Goal: Task Accomplishment & Management: Complete application form

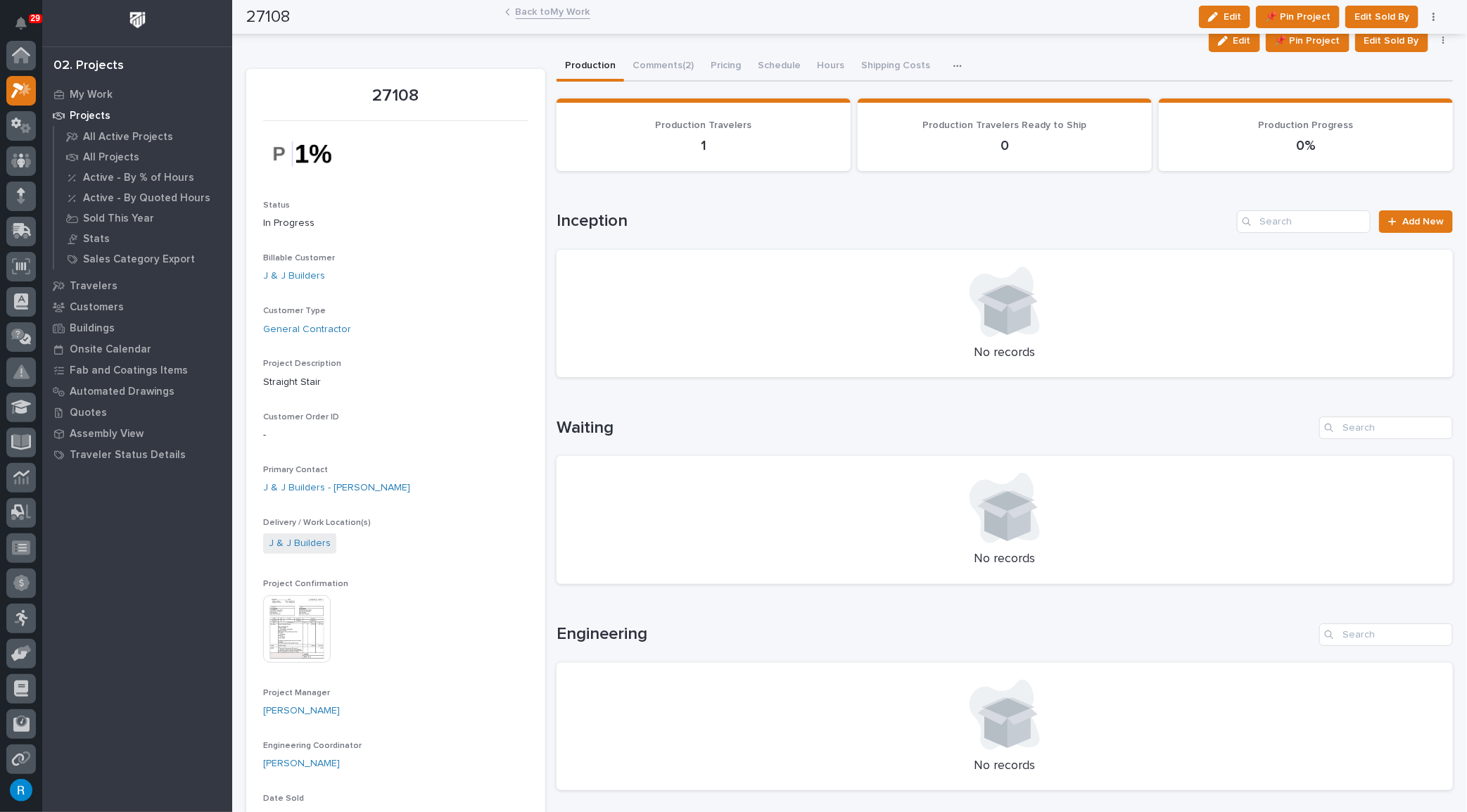
scroll to position [35, 0]
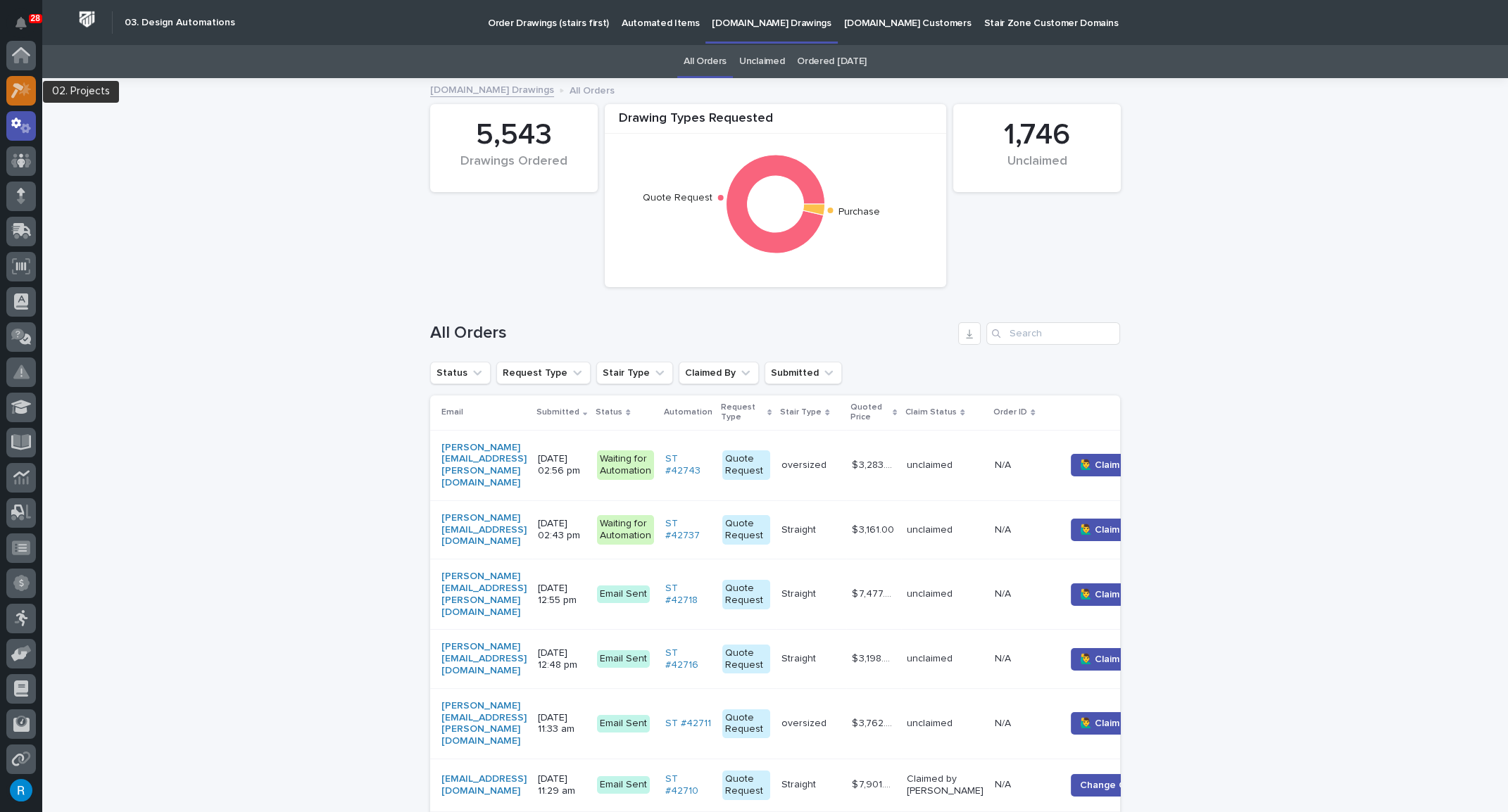
click at [21, 91] on icon at bounding box center [21, 91] width 20 height 17
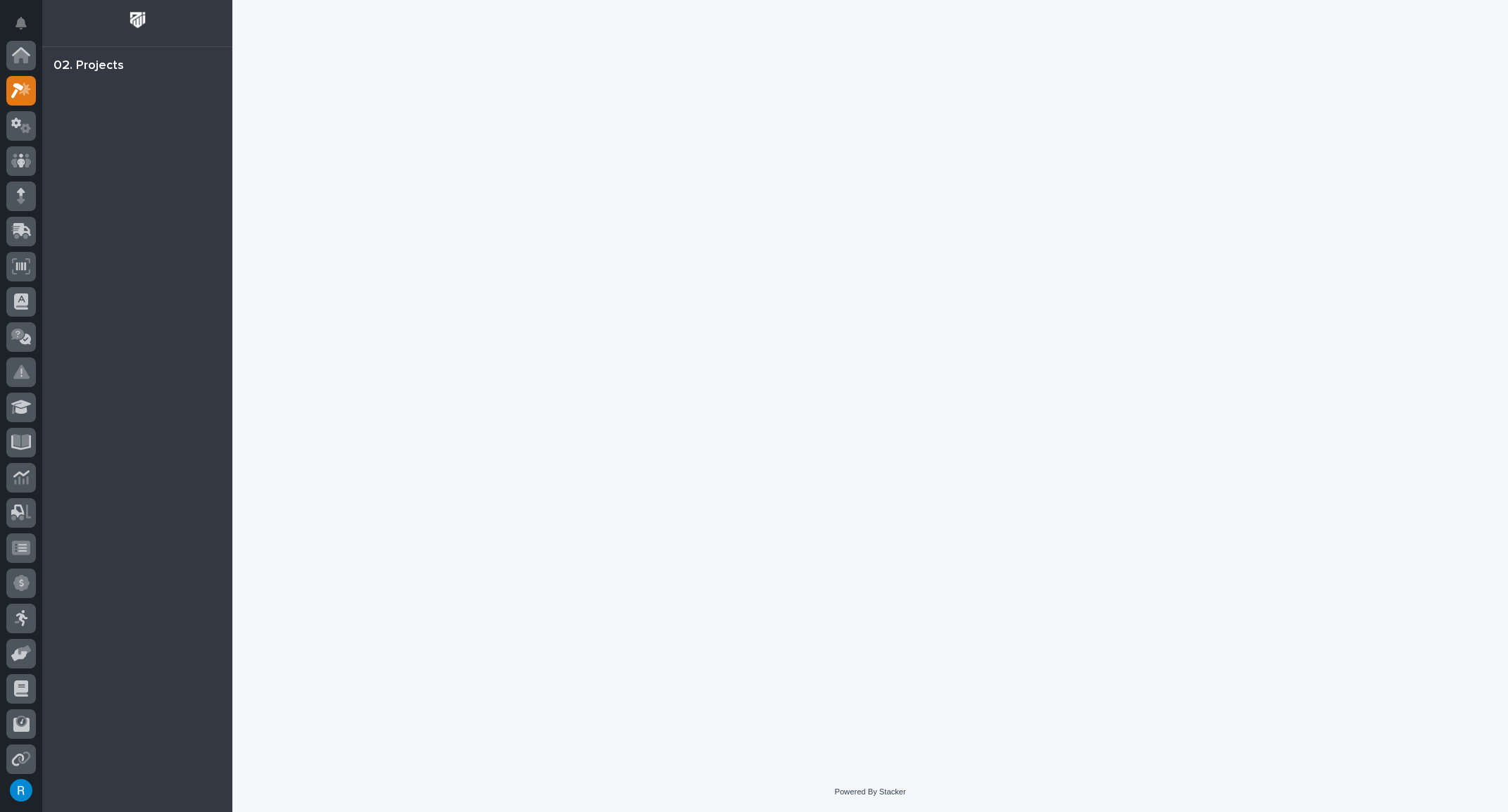
scroll to position [35, 0]
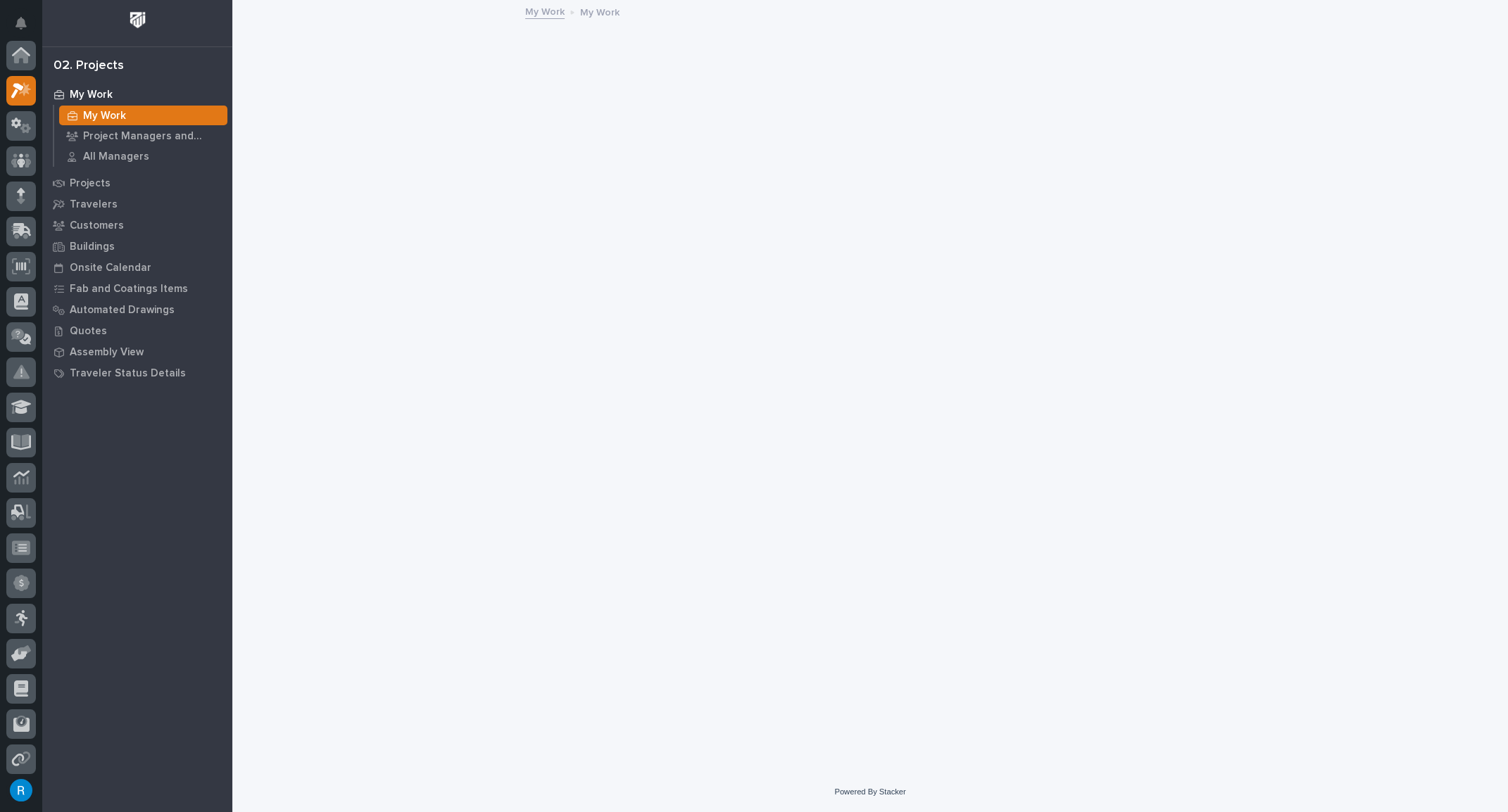
scroll to position [35, 0]
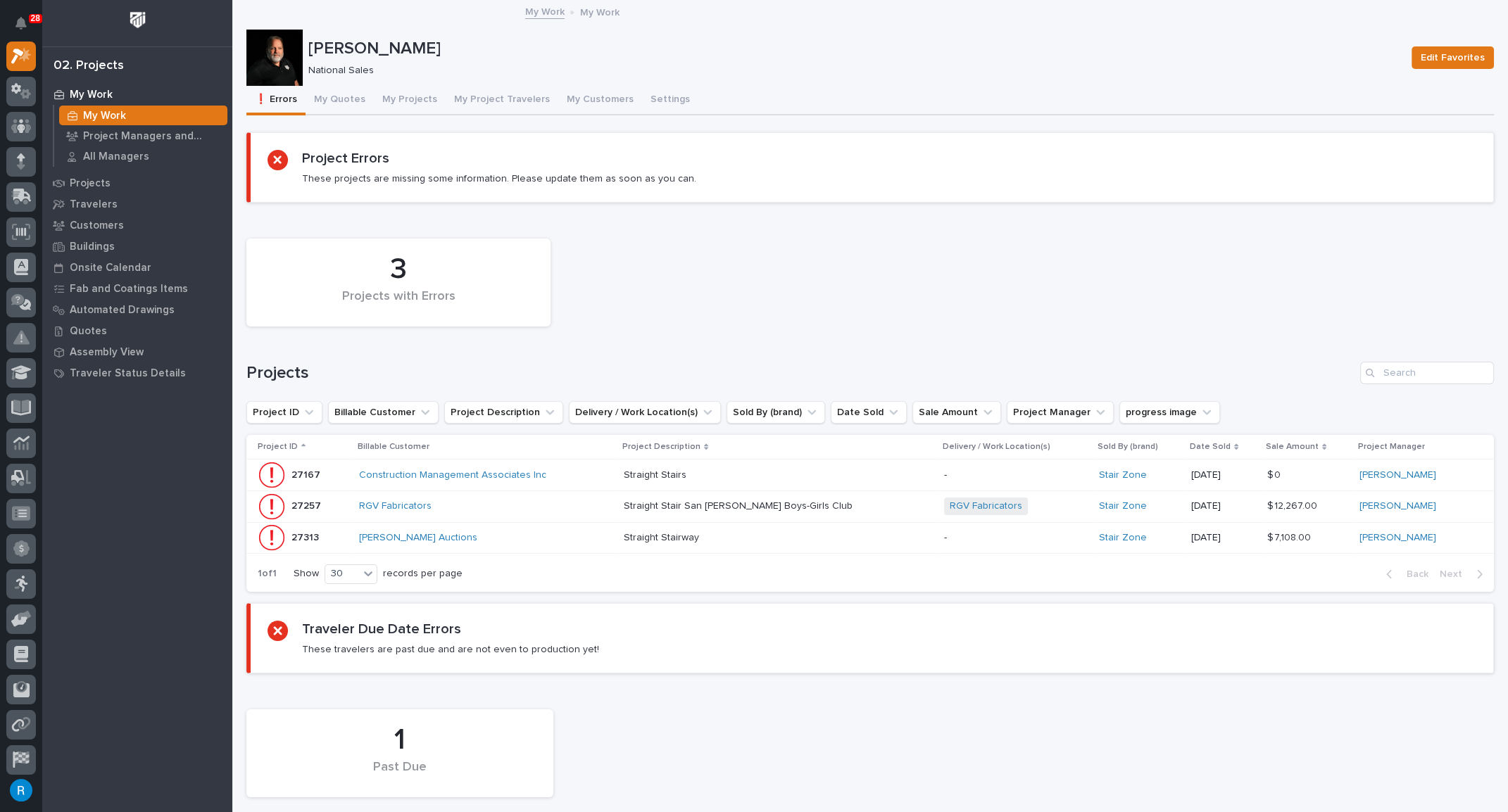
click at [590, 532] on div "Rago Auctions" at bounding box center [482, 538] width 247 height 12
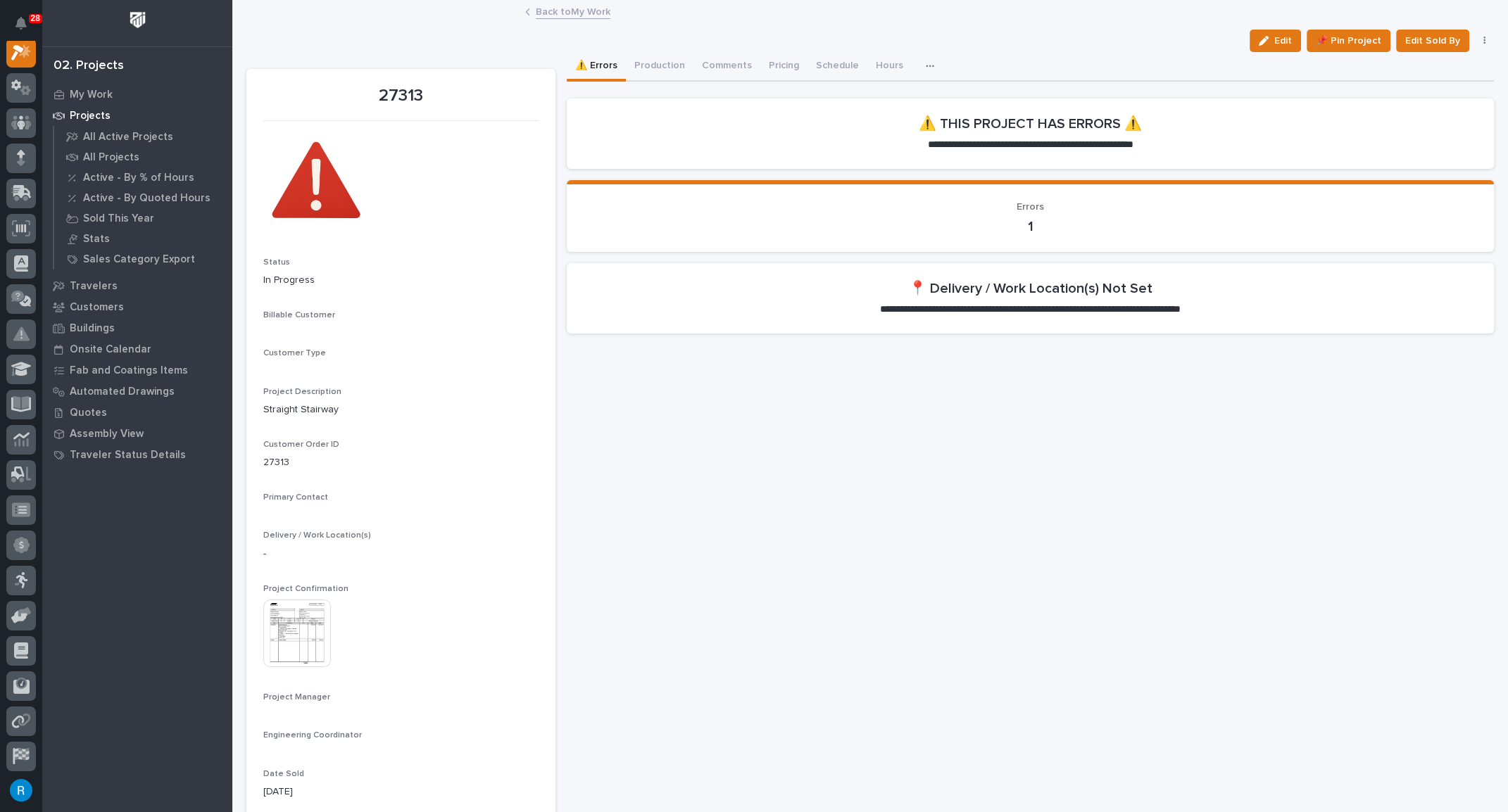
scroll to position [35, 0]
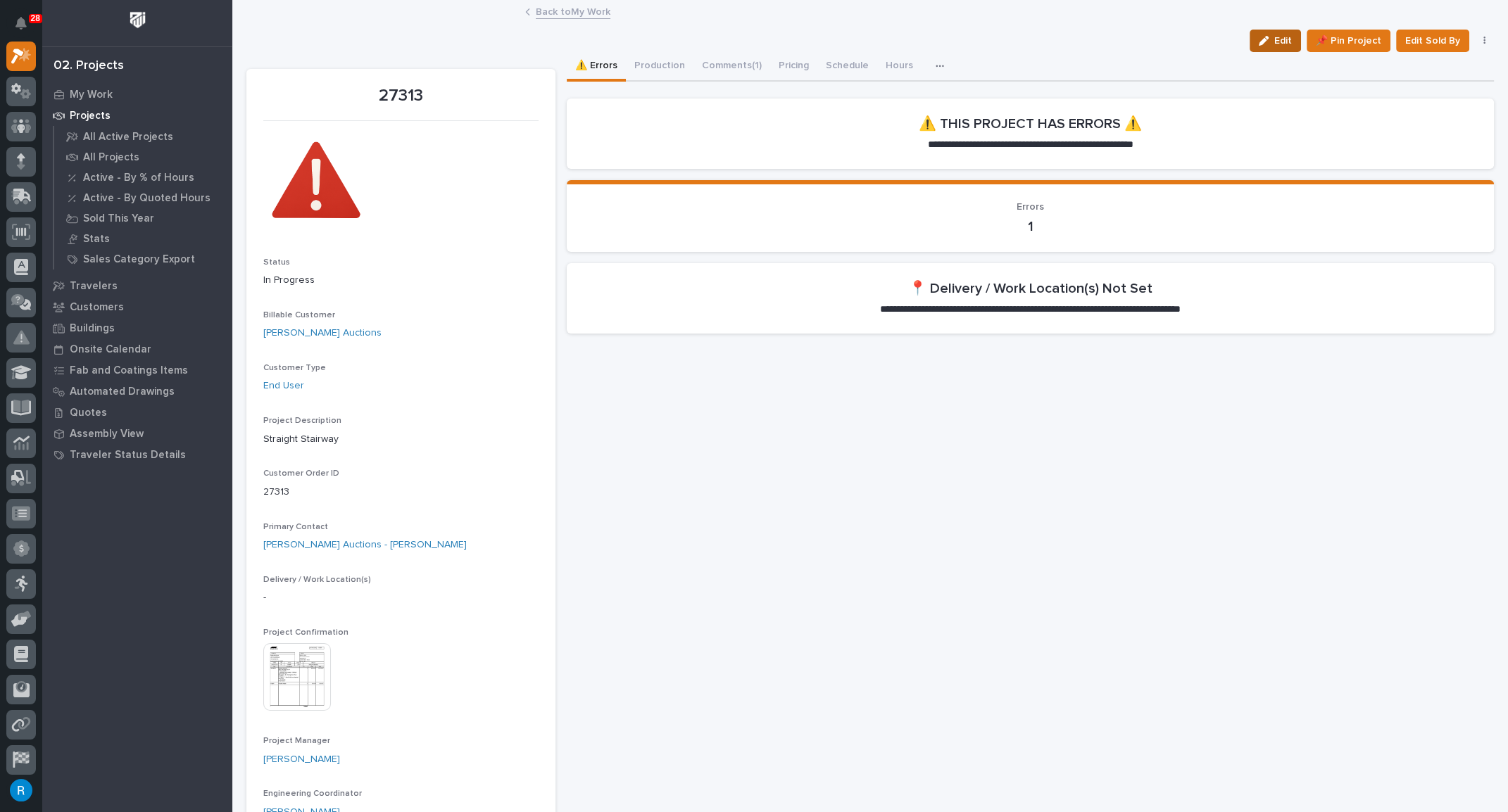
click at [1276, 42] on span "Edit" at bounding box center [1282, 41] width 17 height 13
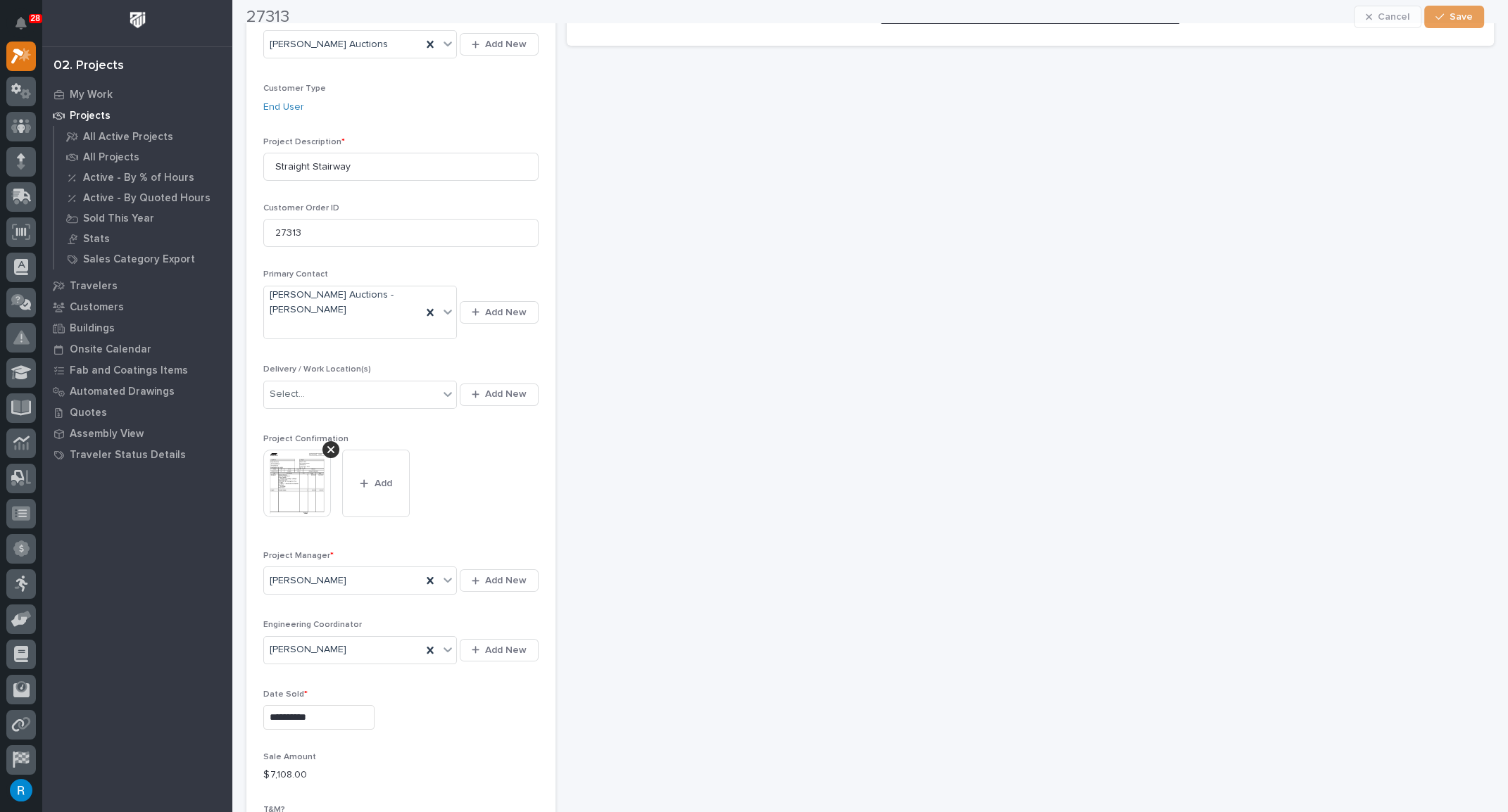
scroll to position [320, 0]
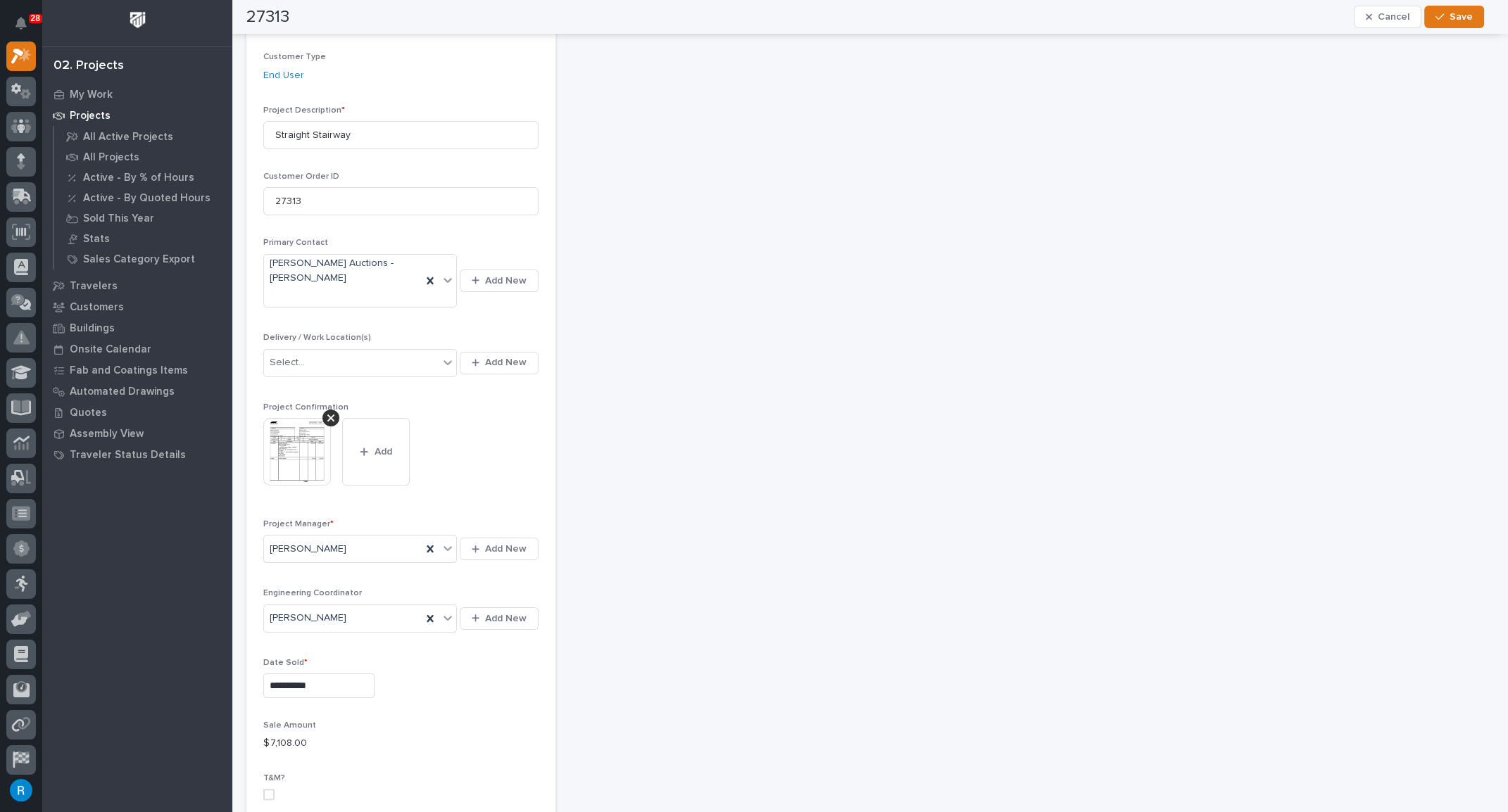
click at [305, 447] on img at bounding box center [297, 452] width 68 height 68
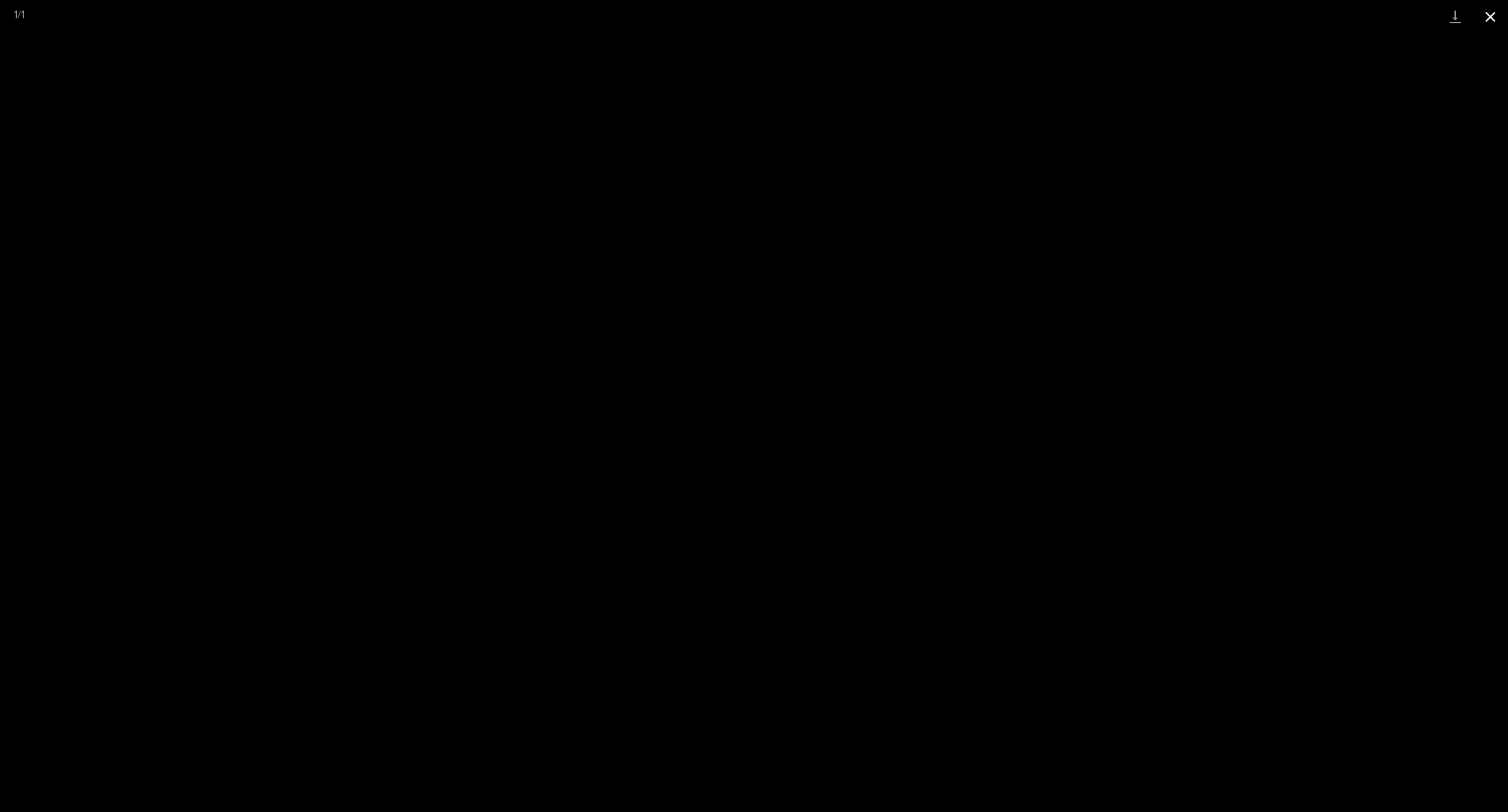
click at [1488, 15] on button "Close gallery" at bounding box center [1490, 17] width 35 height 33
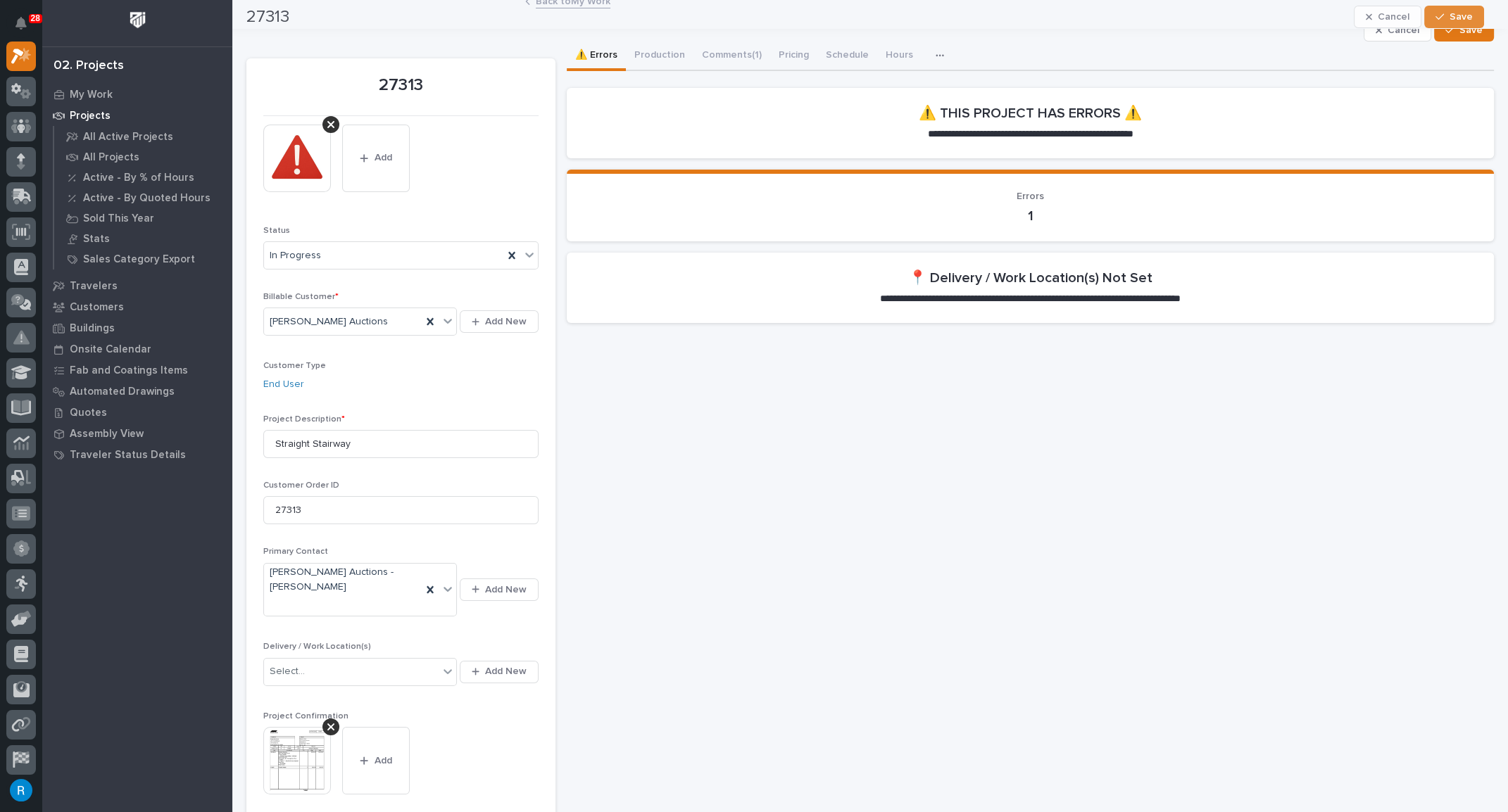
scroll to position [0, 0]
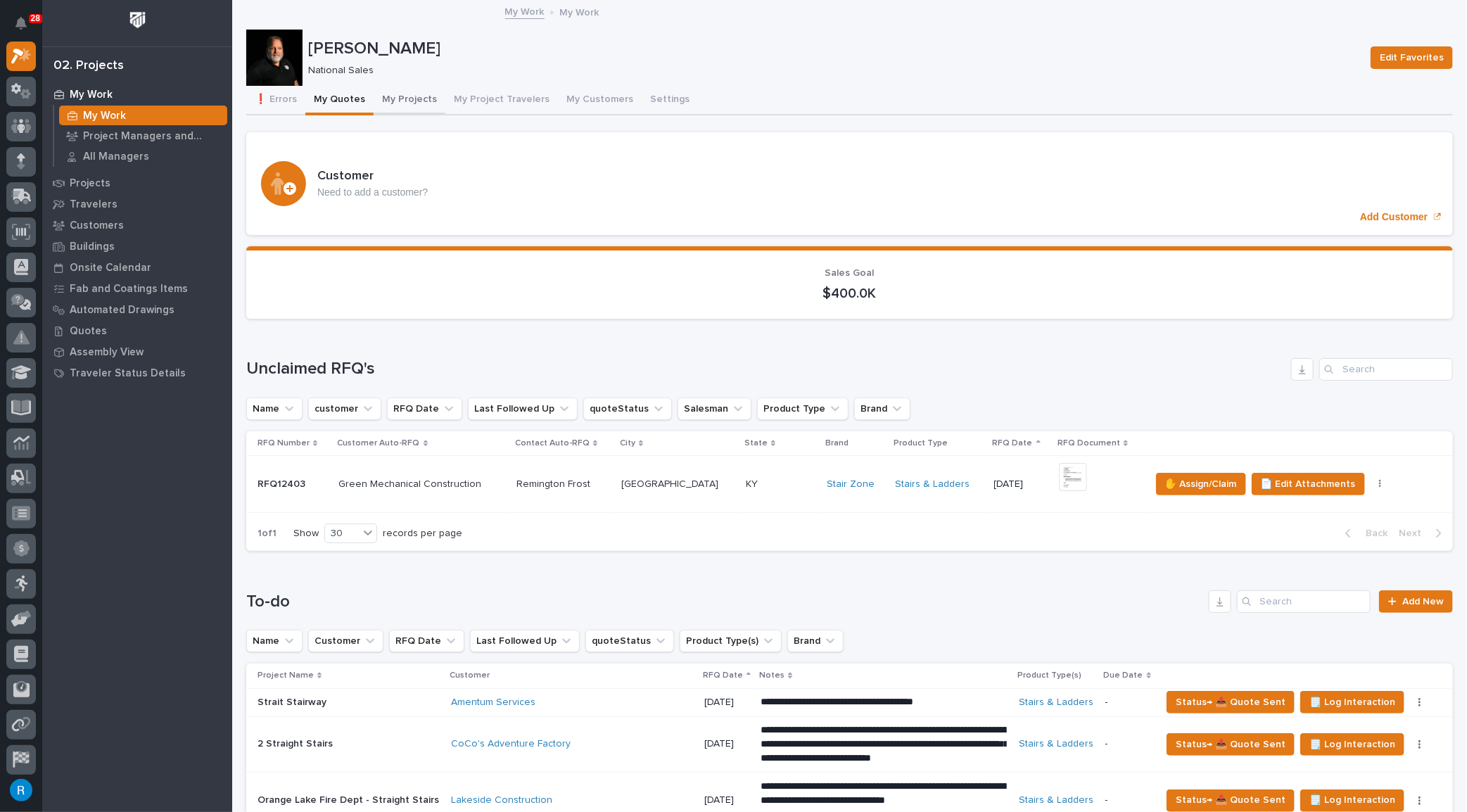
click at [426, 98] on button "My Projects" at bounding box center [409, 100] width 71 height 29
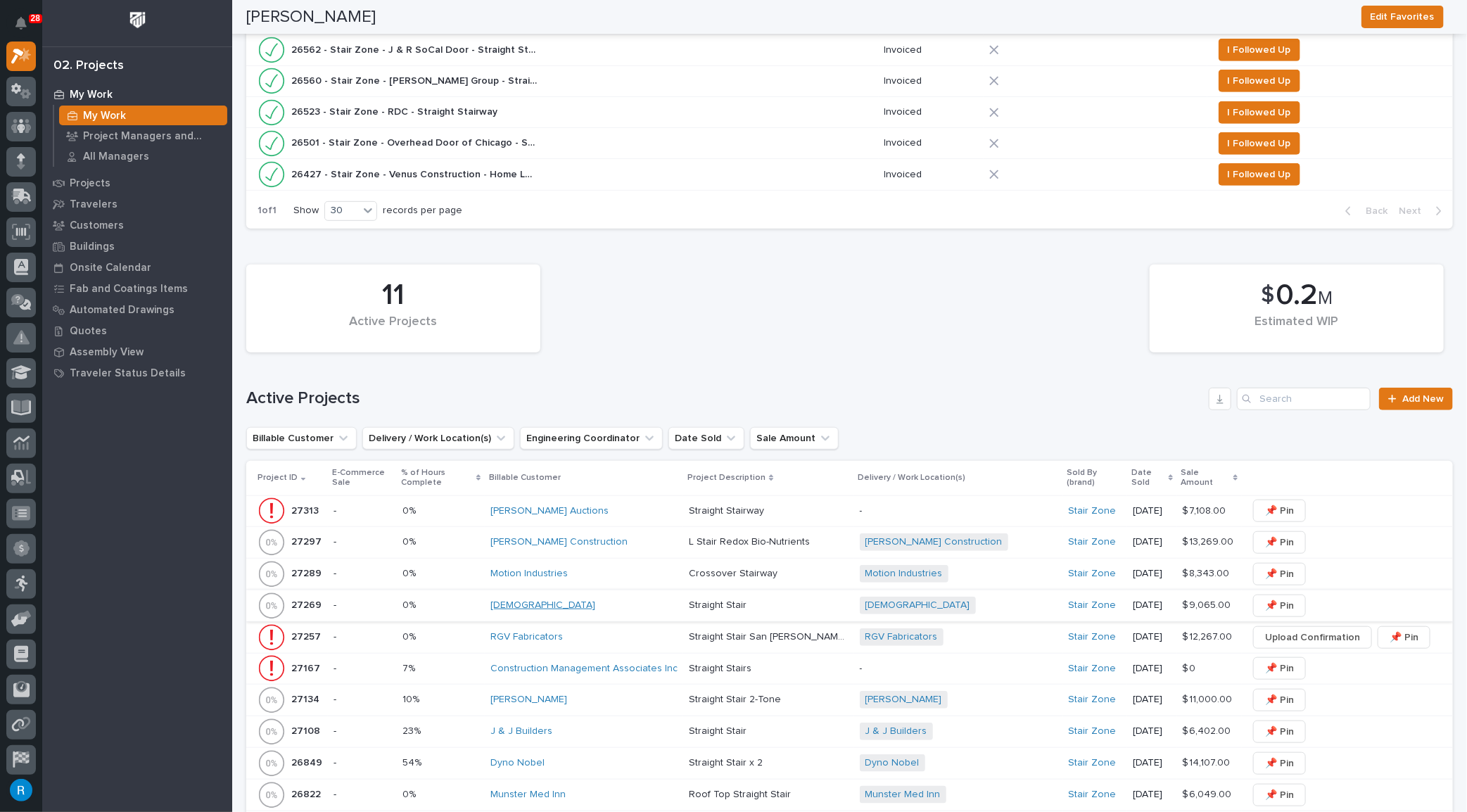
scroll to position [576, 0]
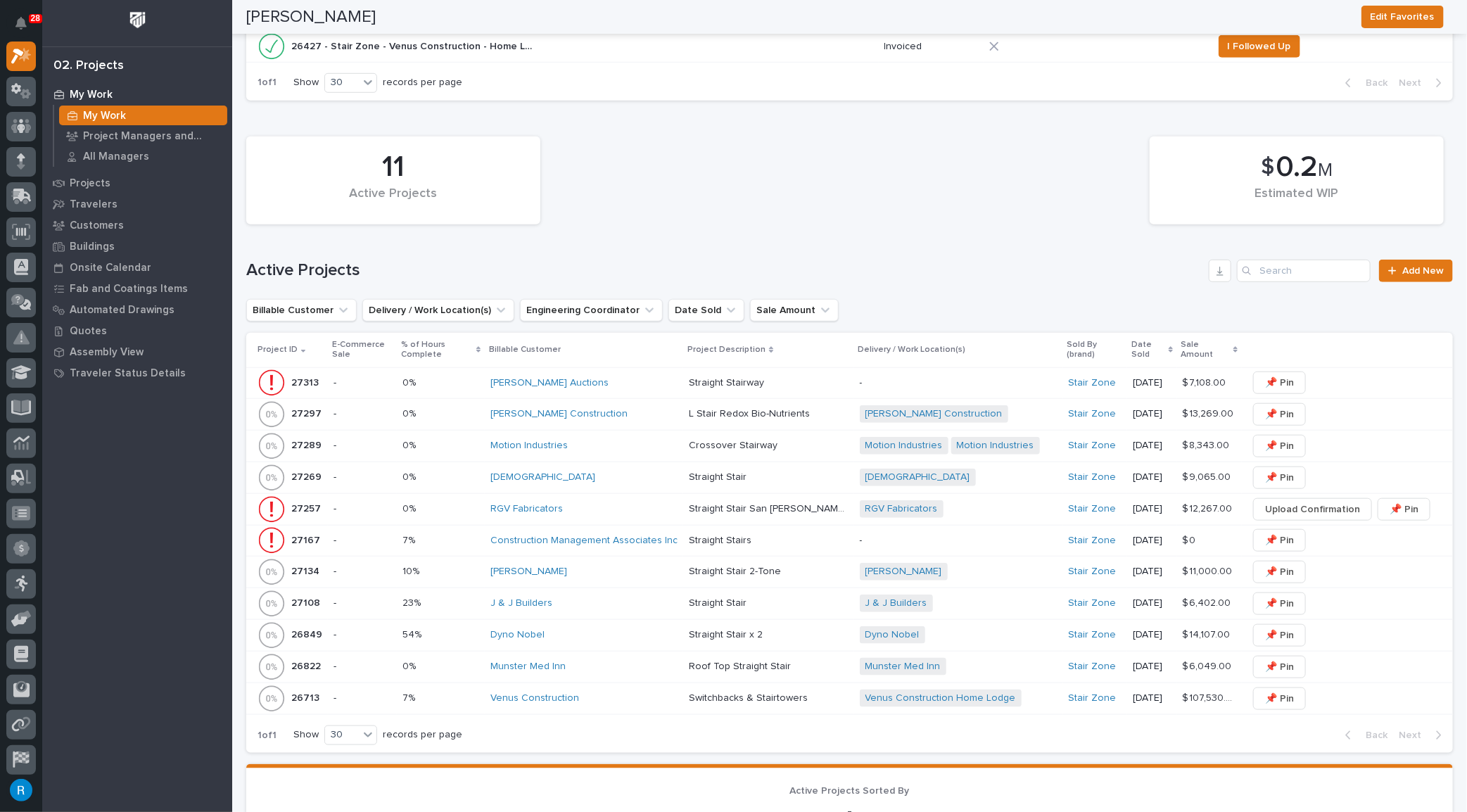
click at [614, 450] on div "Motion Industries" at bounding box center [583, 445] width 187 height 23
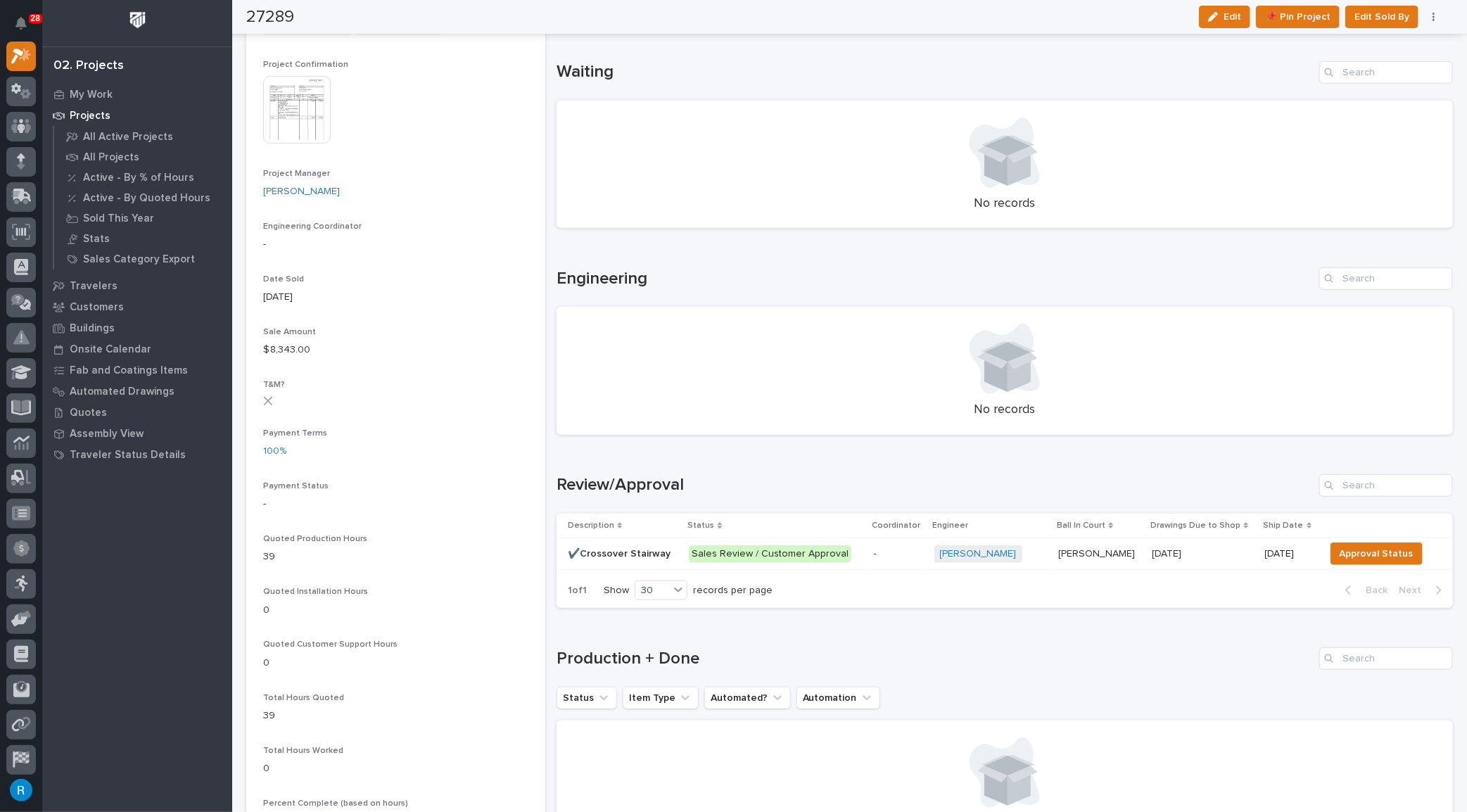
scroll to position [640, 0]
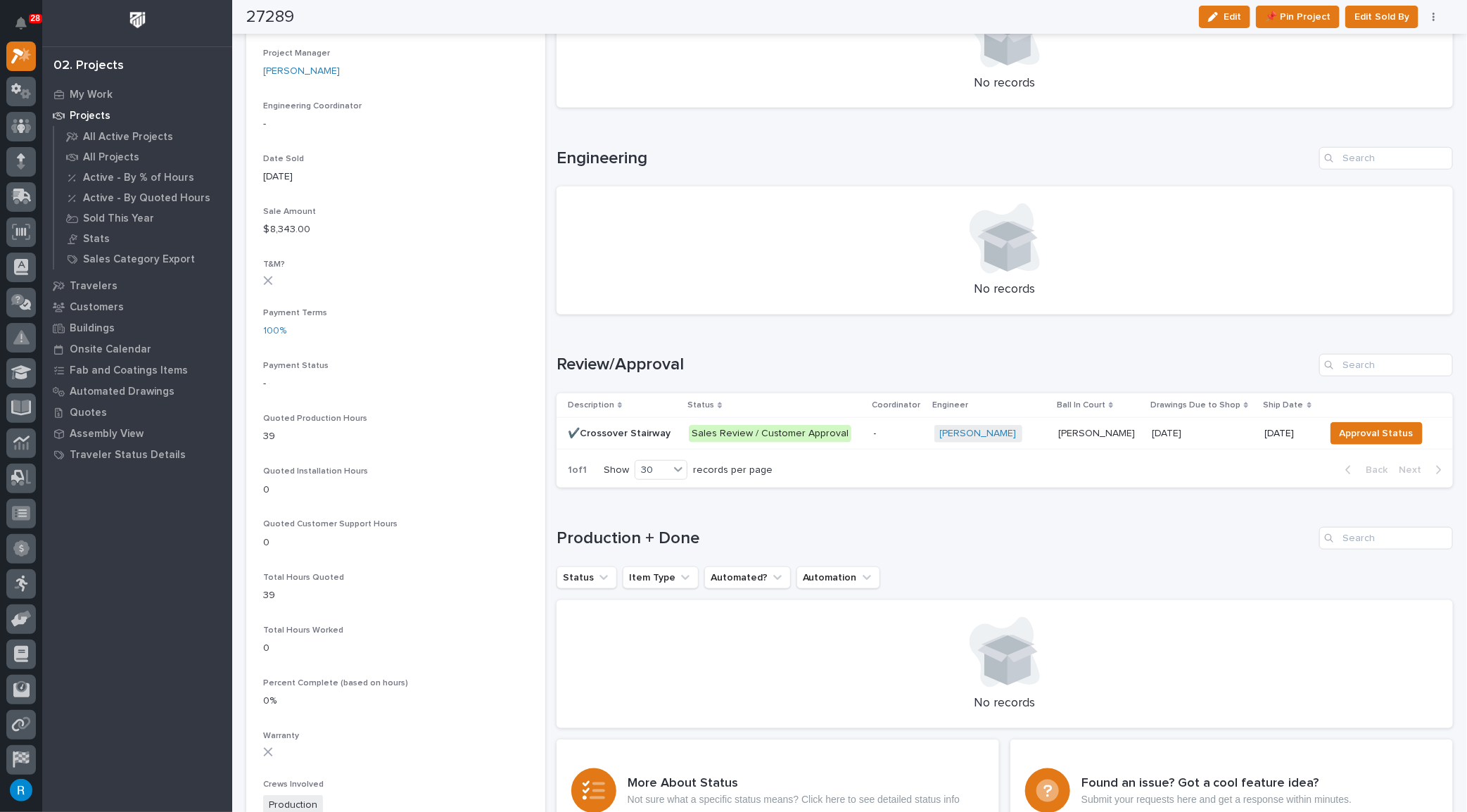
click at [1197, 436] on div "10/10/2025 10/10/2025" at bounding box center [1203, 434] width 102 height 23
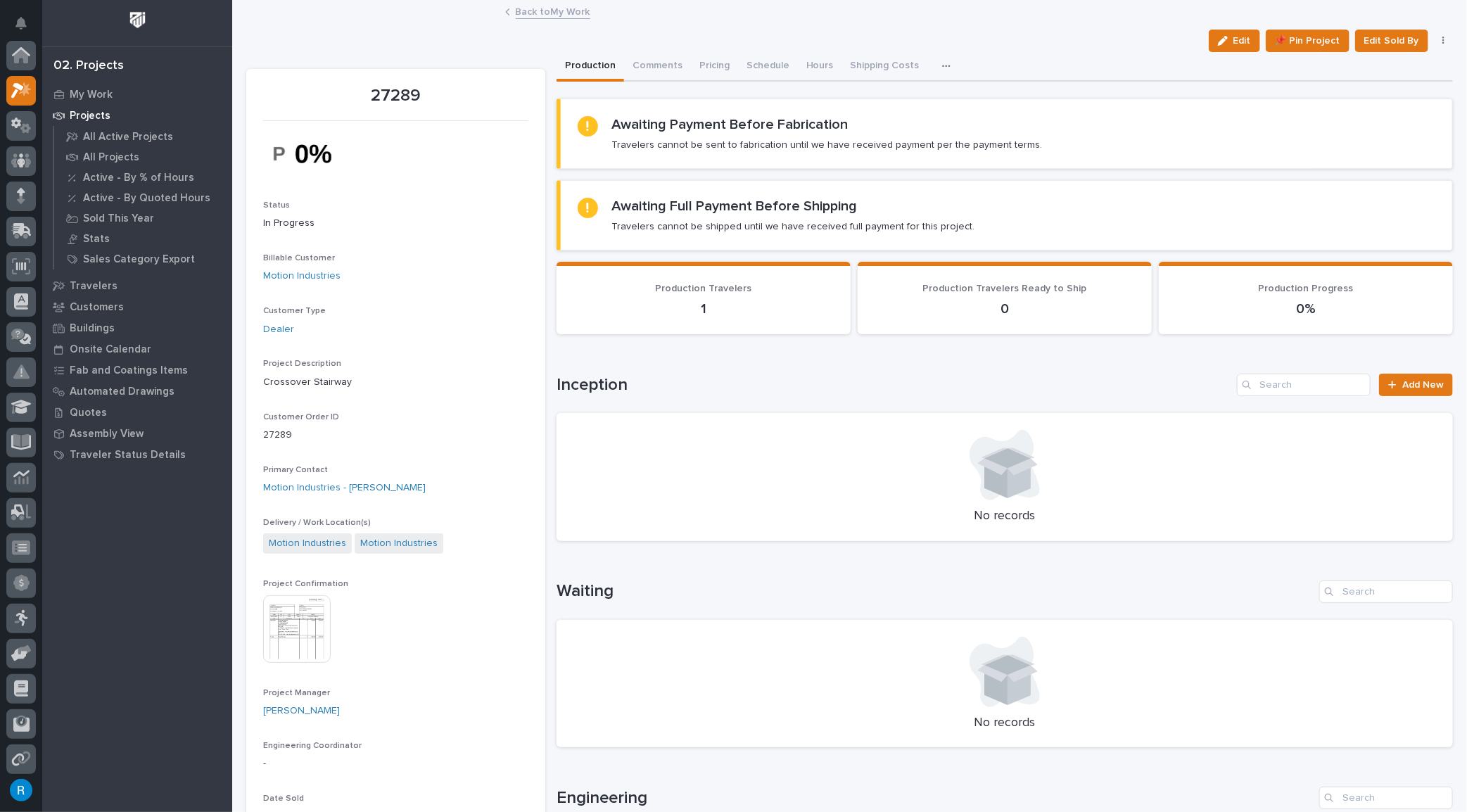
scroll to position [38, 0]
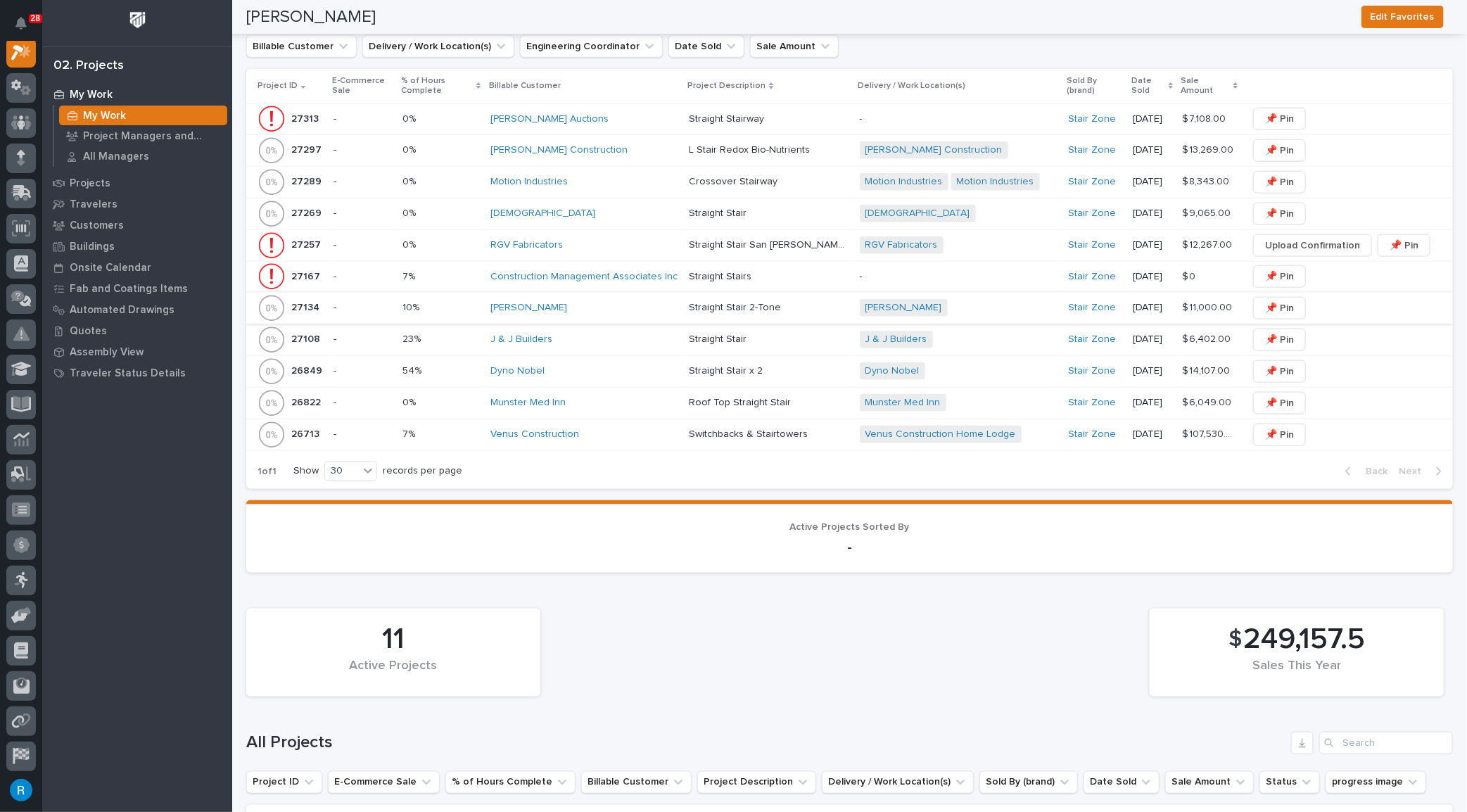
scroll to position [767, 0]
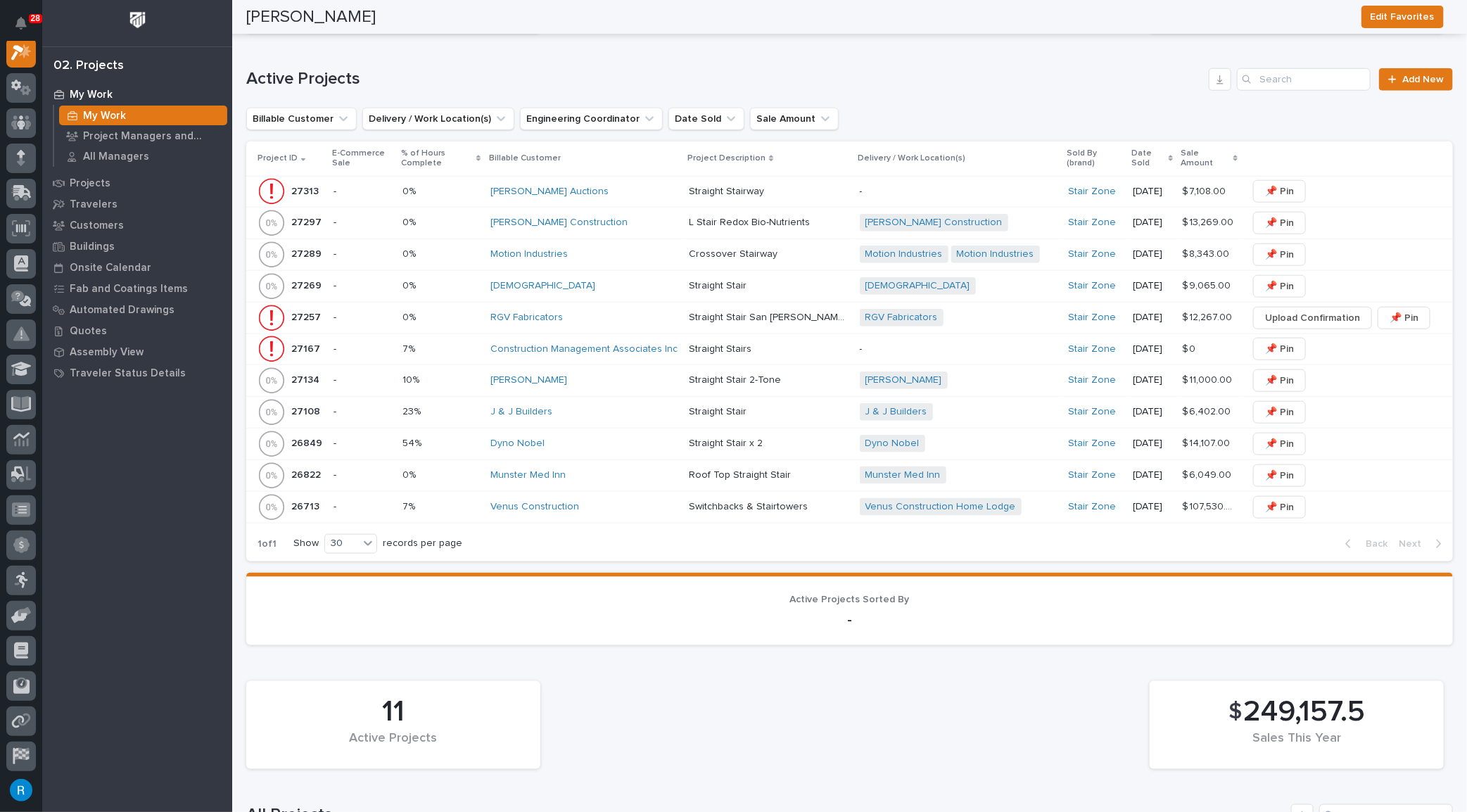
click at [648, 281] on div "Mount Calvary Baptist Church" at bounding box center [583, 286] width 187 height 12
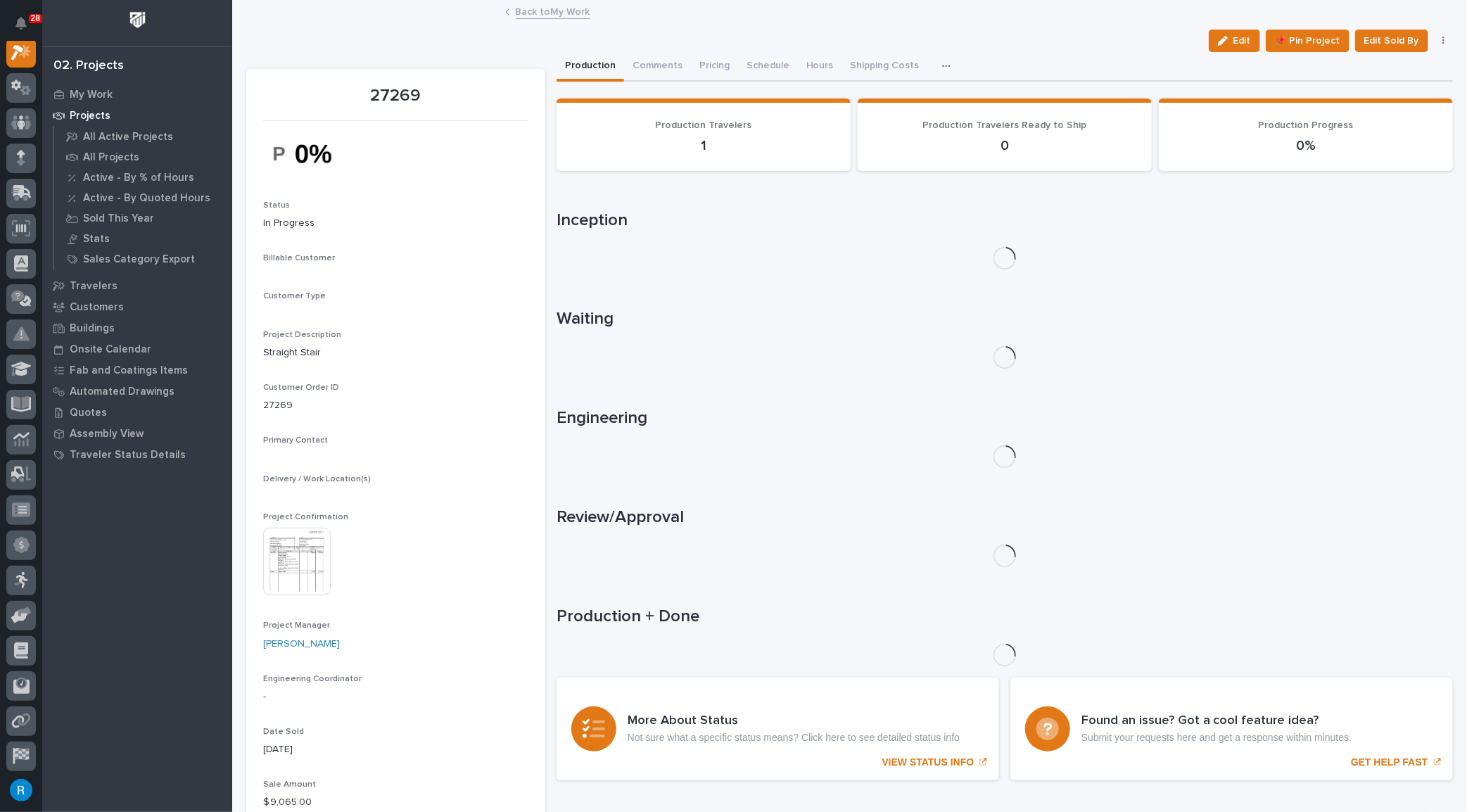
scroll to position [35, 0]
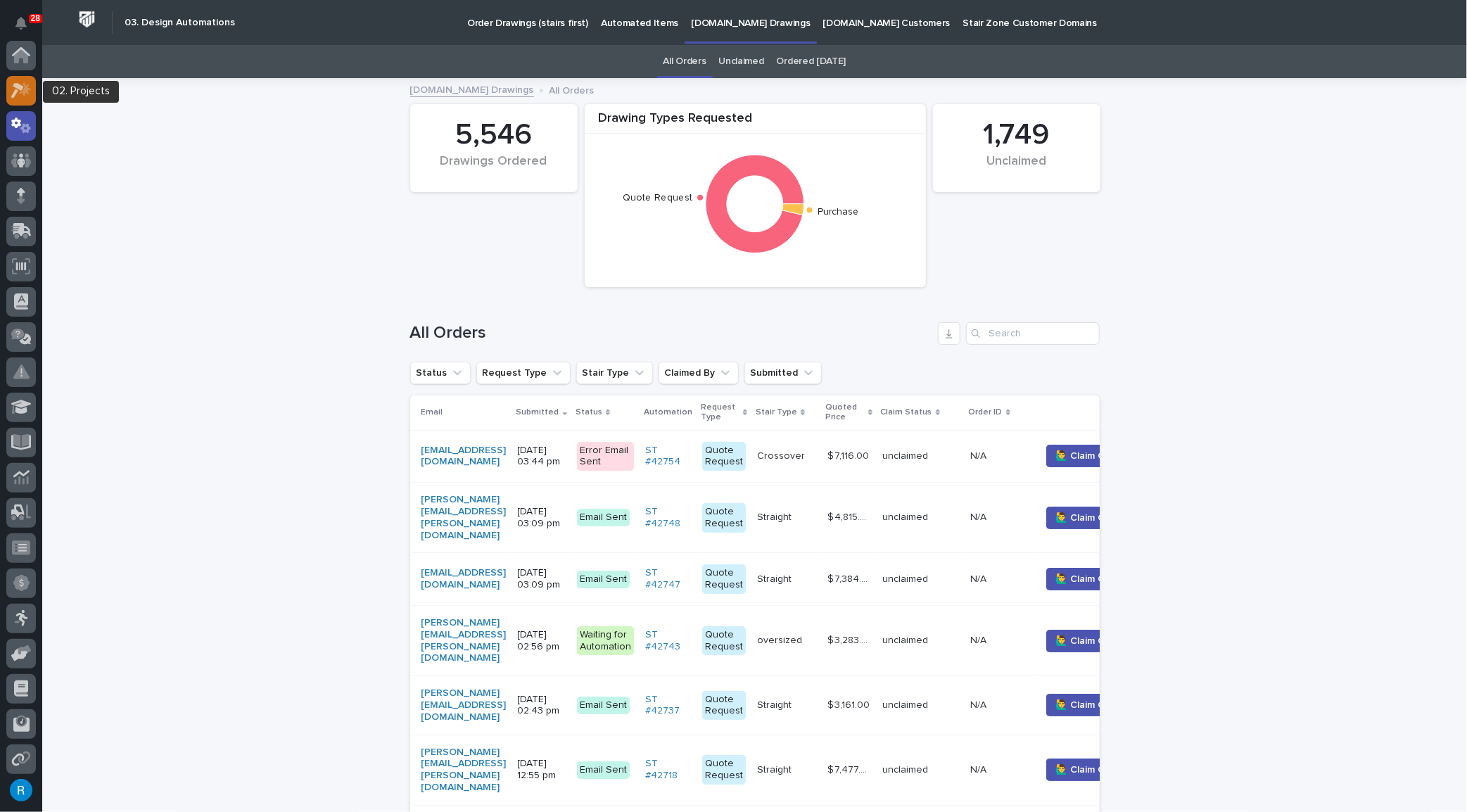
click at [11, 86] on icon at bounding box center [21, 91] width 20 height 17
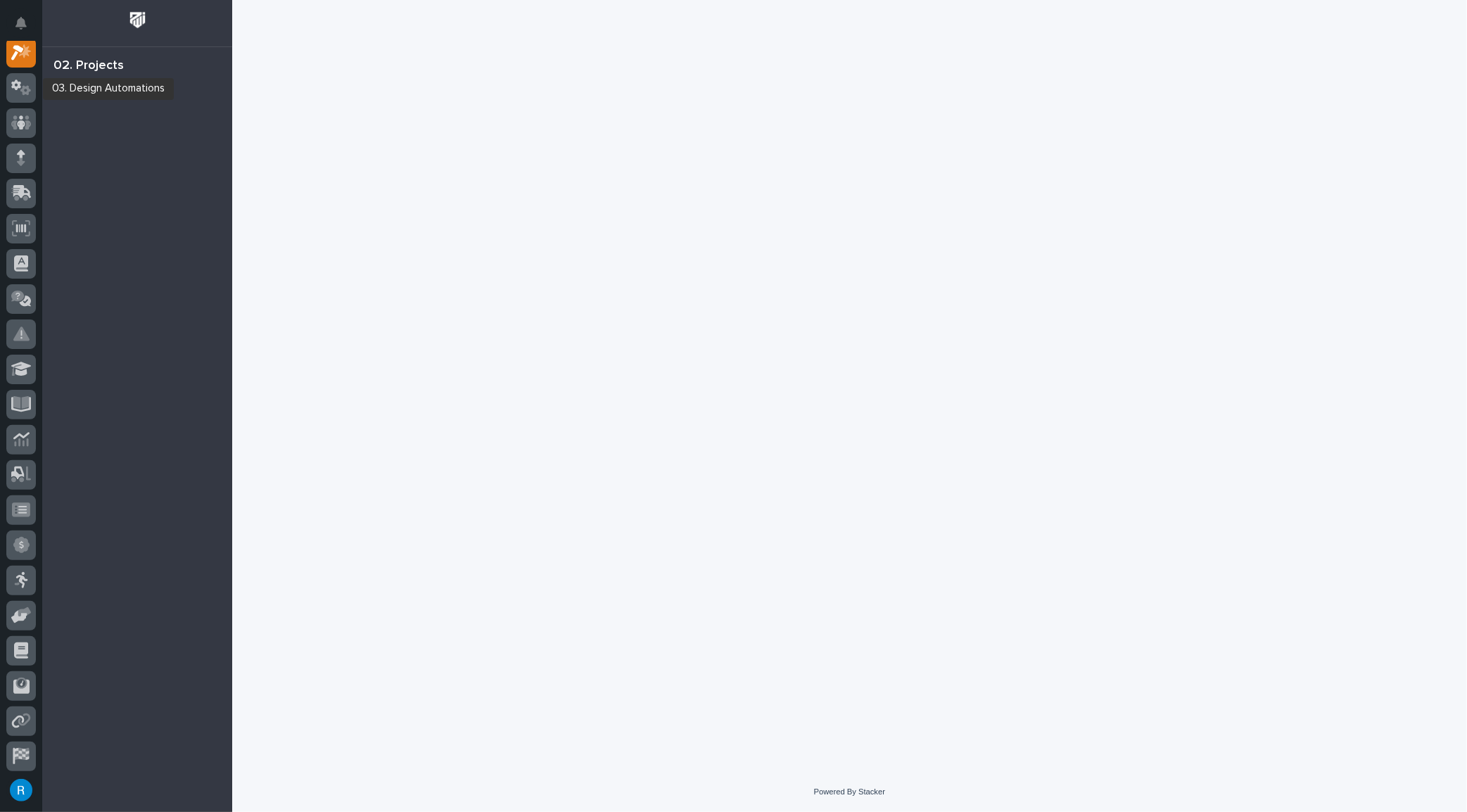
scroll to position [35, 0]
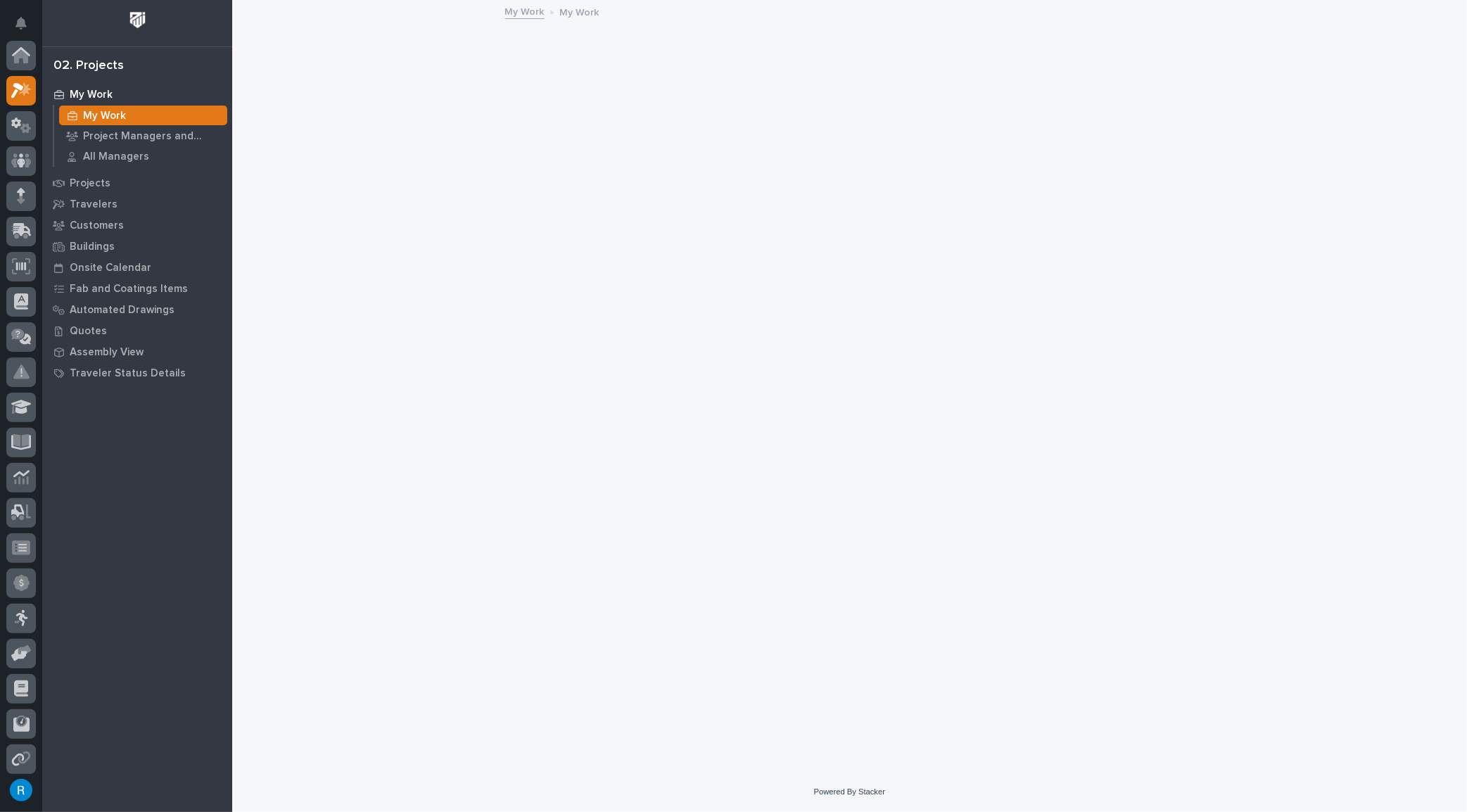
scroll to position [35, 0]
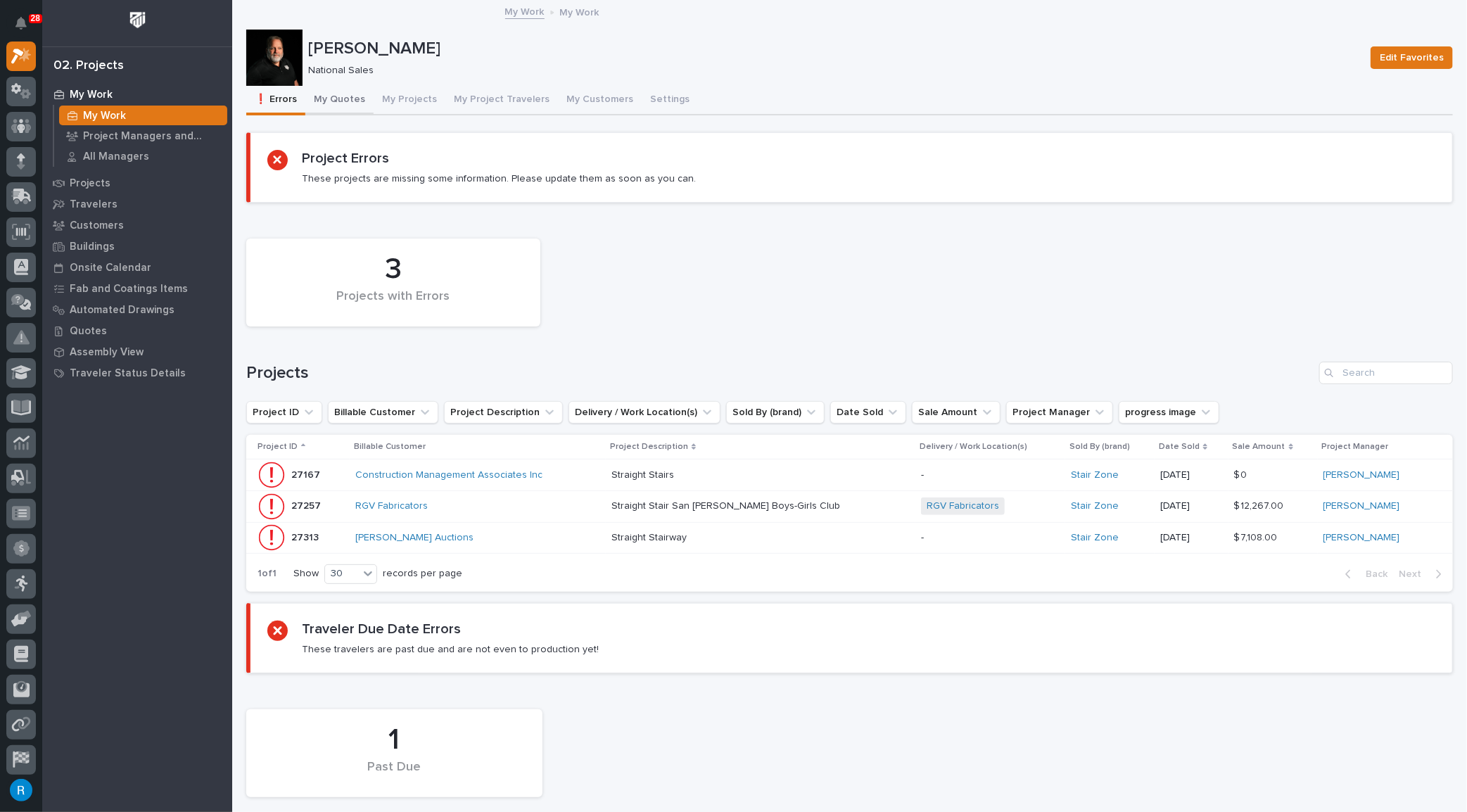
click at [341, 99] on button "My Quotes" at bounding box center [339, 100] width 68 height 29
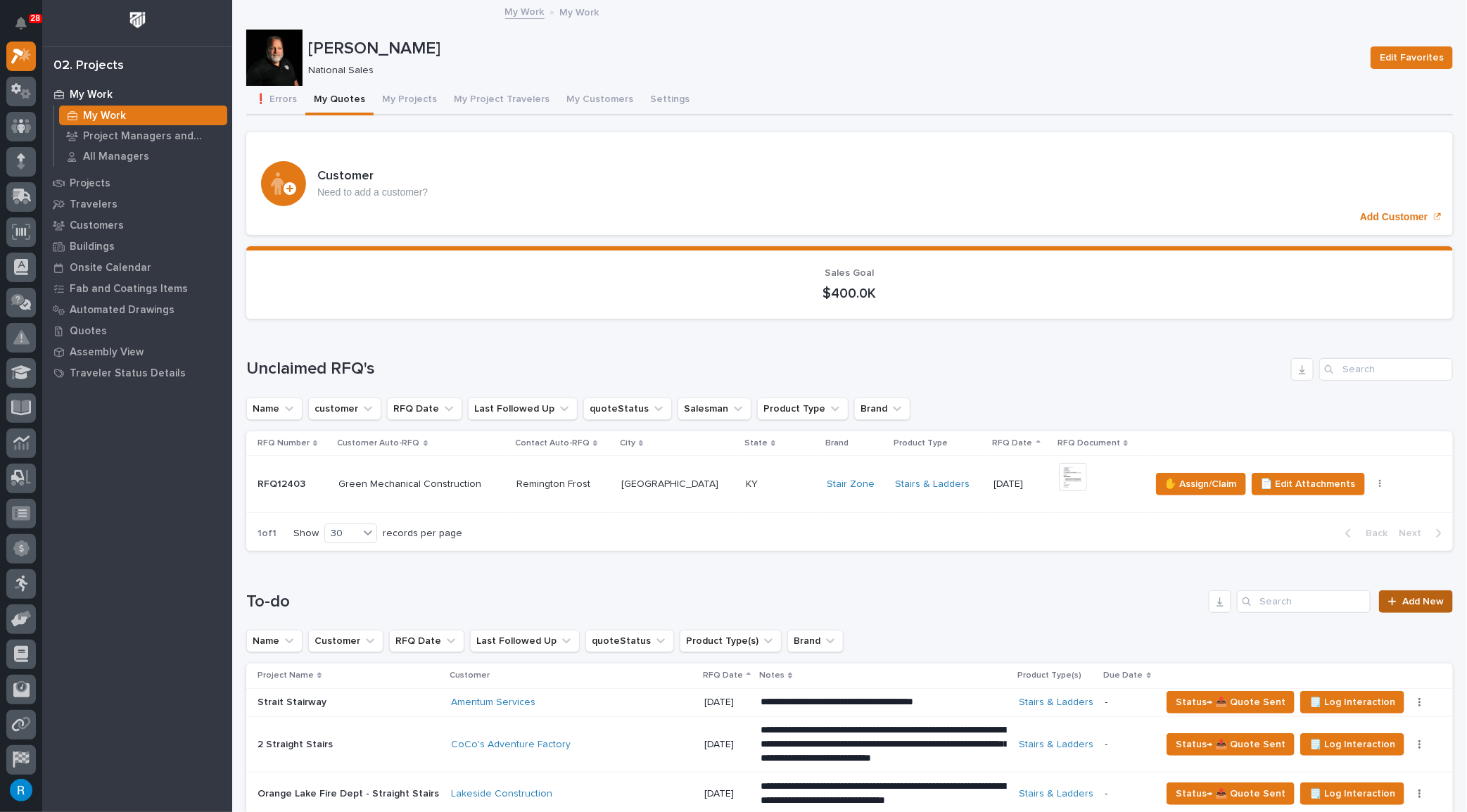
scroll to position [256, 0]
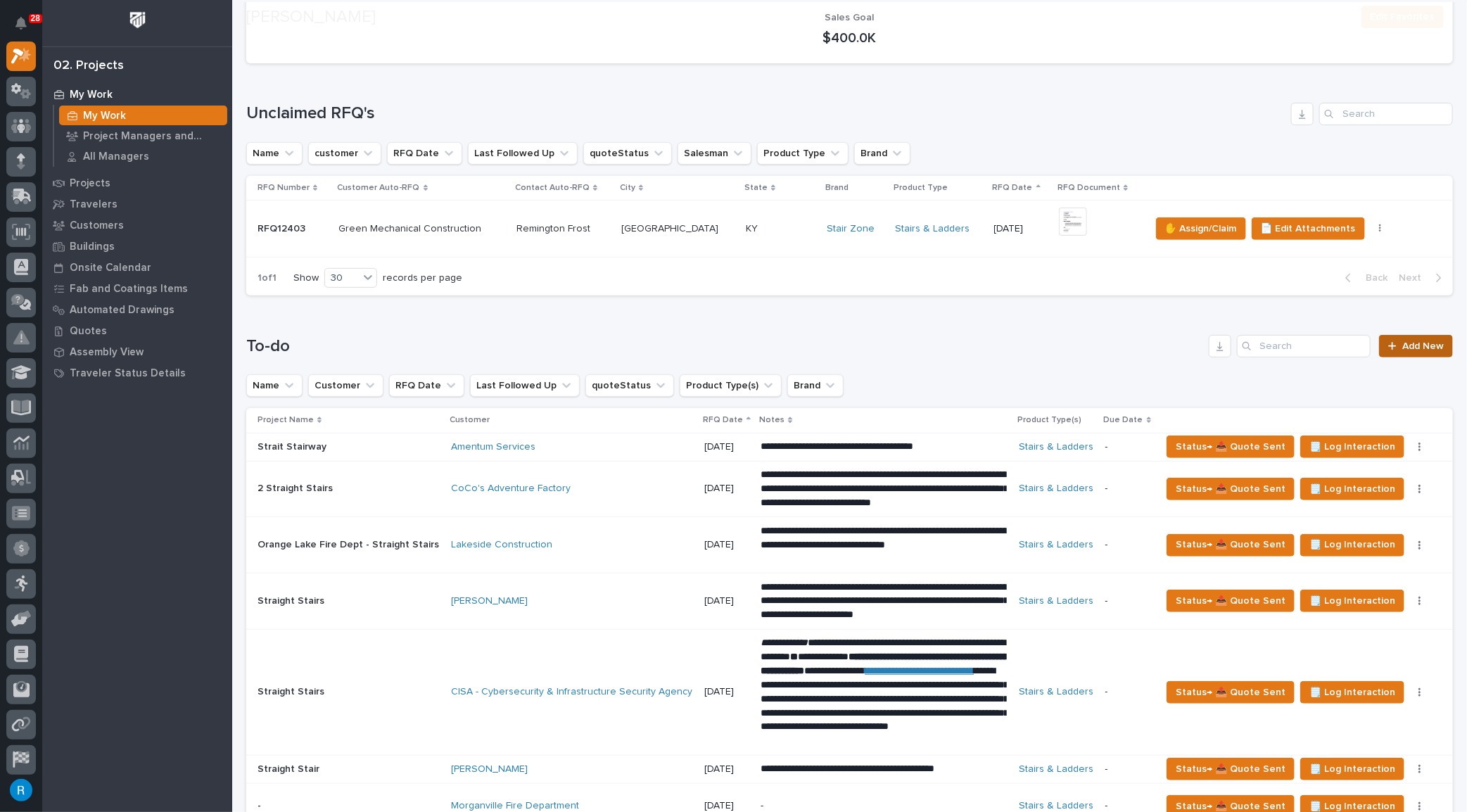
click at [1400, 349] on link "Add New" at bounding box center [1416, 346] width 74 height 23
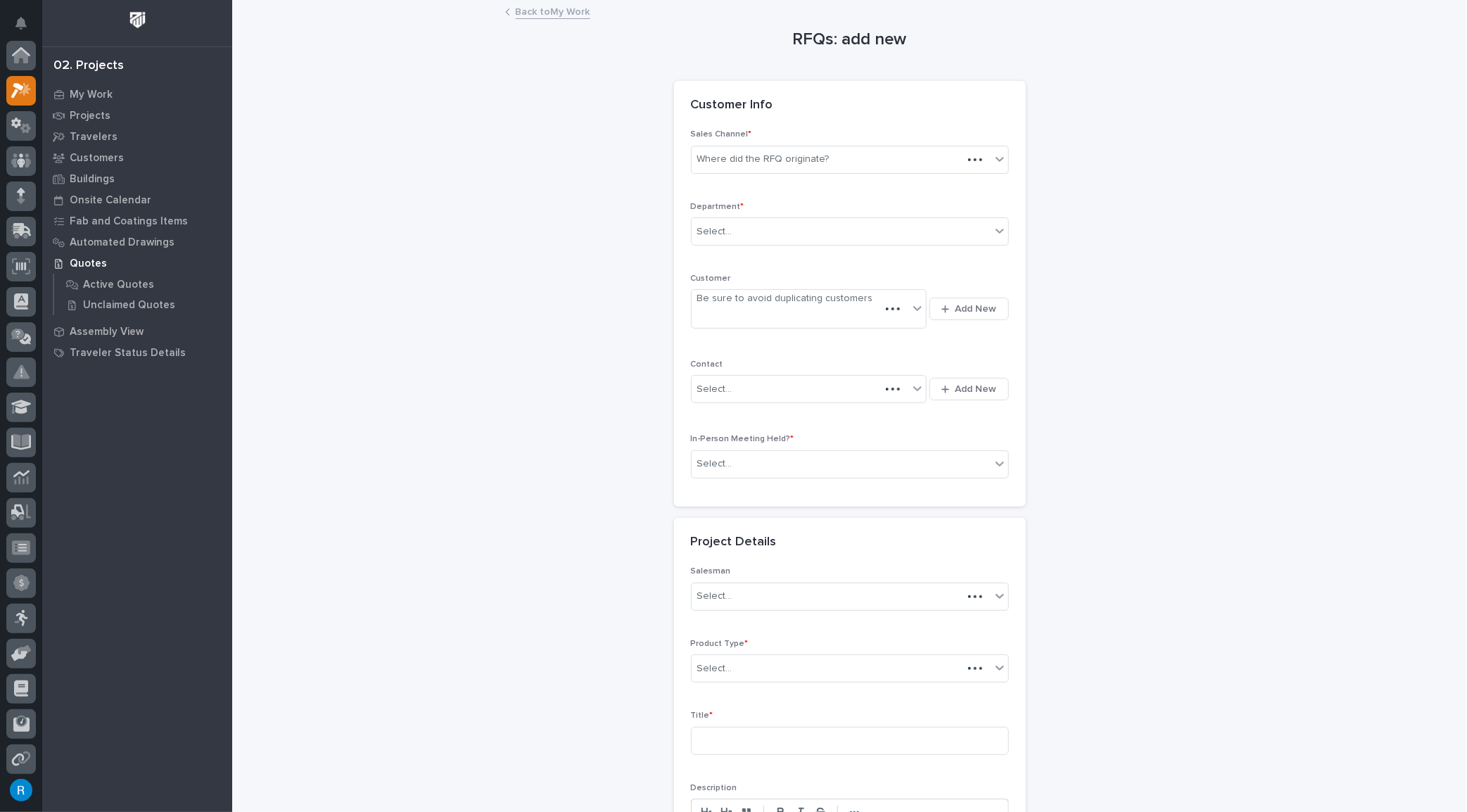
scroll to position [35, 0]
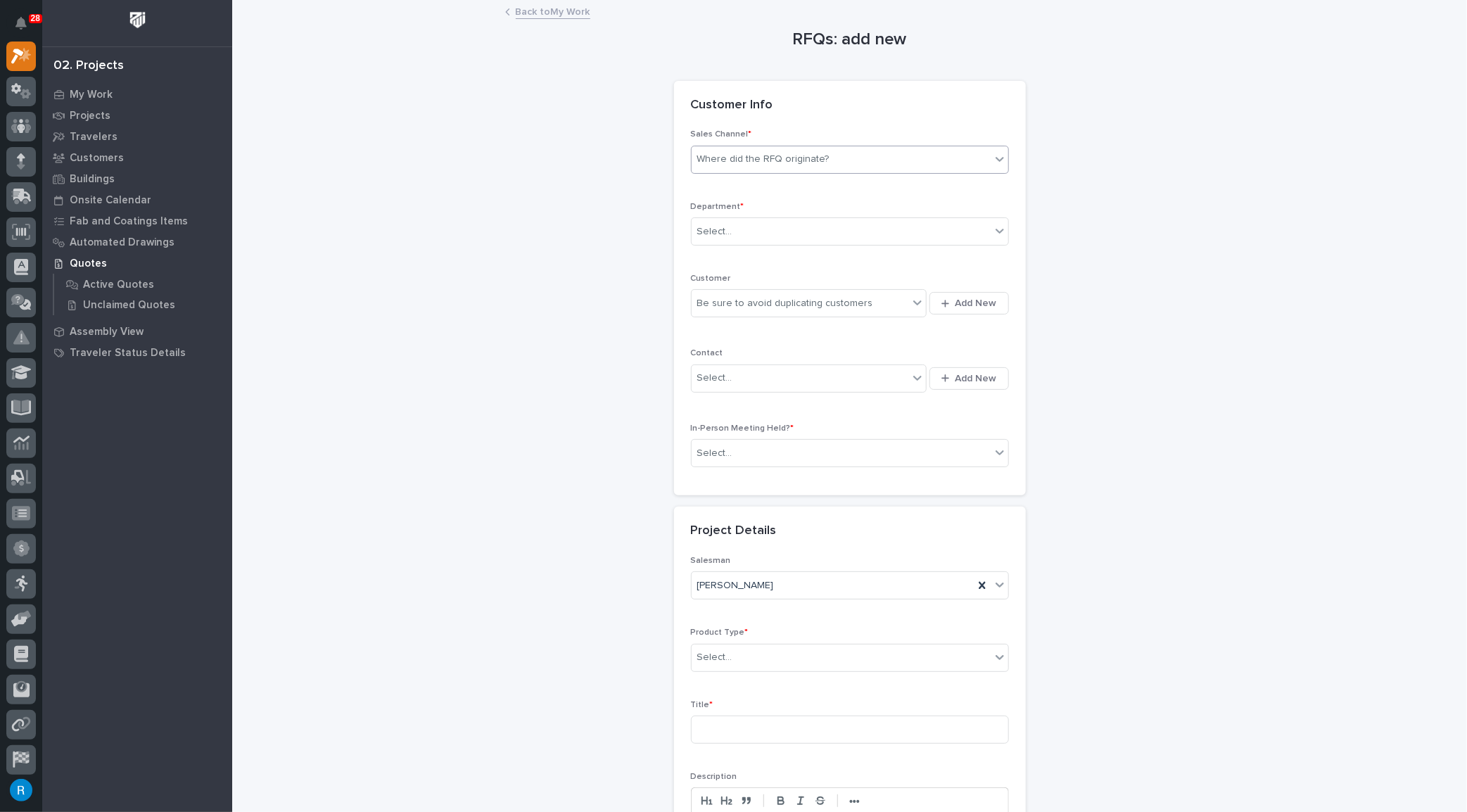
click at [836, 159] on div "Where did the RFQ originate?" at bounding box center [841, 159] width 299 height 23
click at [720, 226] on div "Stair Zone" at bounding box center [844, 235] width 317 height 25
click at [756, 230] on div "Select..." at bounding box center [841, 232] width 299 height 23
click at [738, 251] on span "National Sales" at bounding box center [728, 256] width 71 height 16
click at [886, 302] on div "Be sure to avoid duplicating customers" at bounding box center [800, 303] width 217 height 23
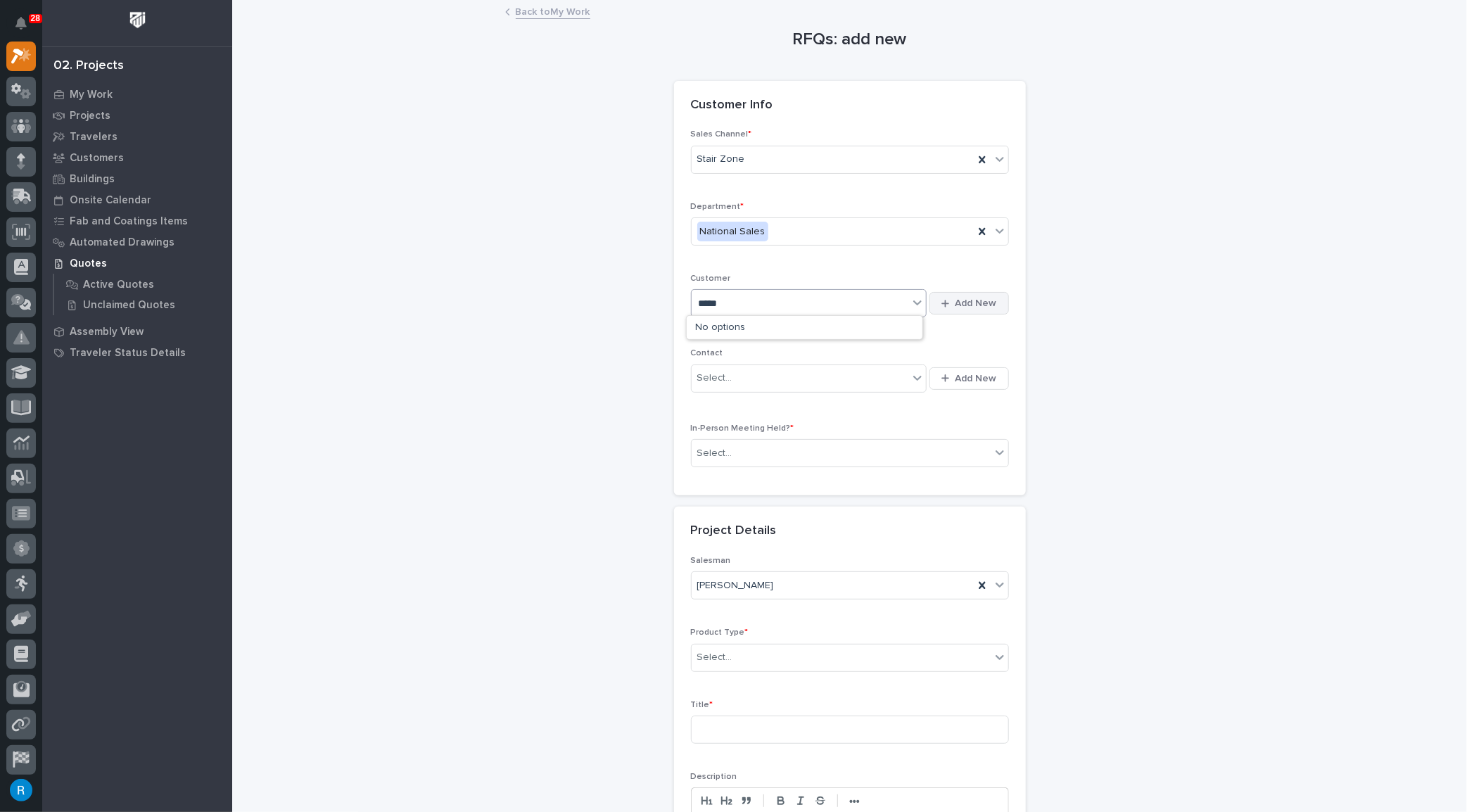
type input "*****"
click at [965, 303] on span "Add New" at bounding box center [976, 303] width 41 height 13
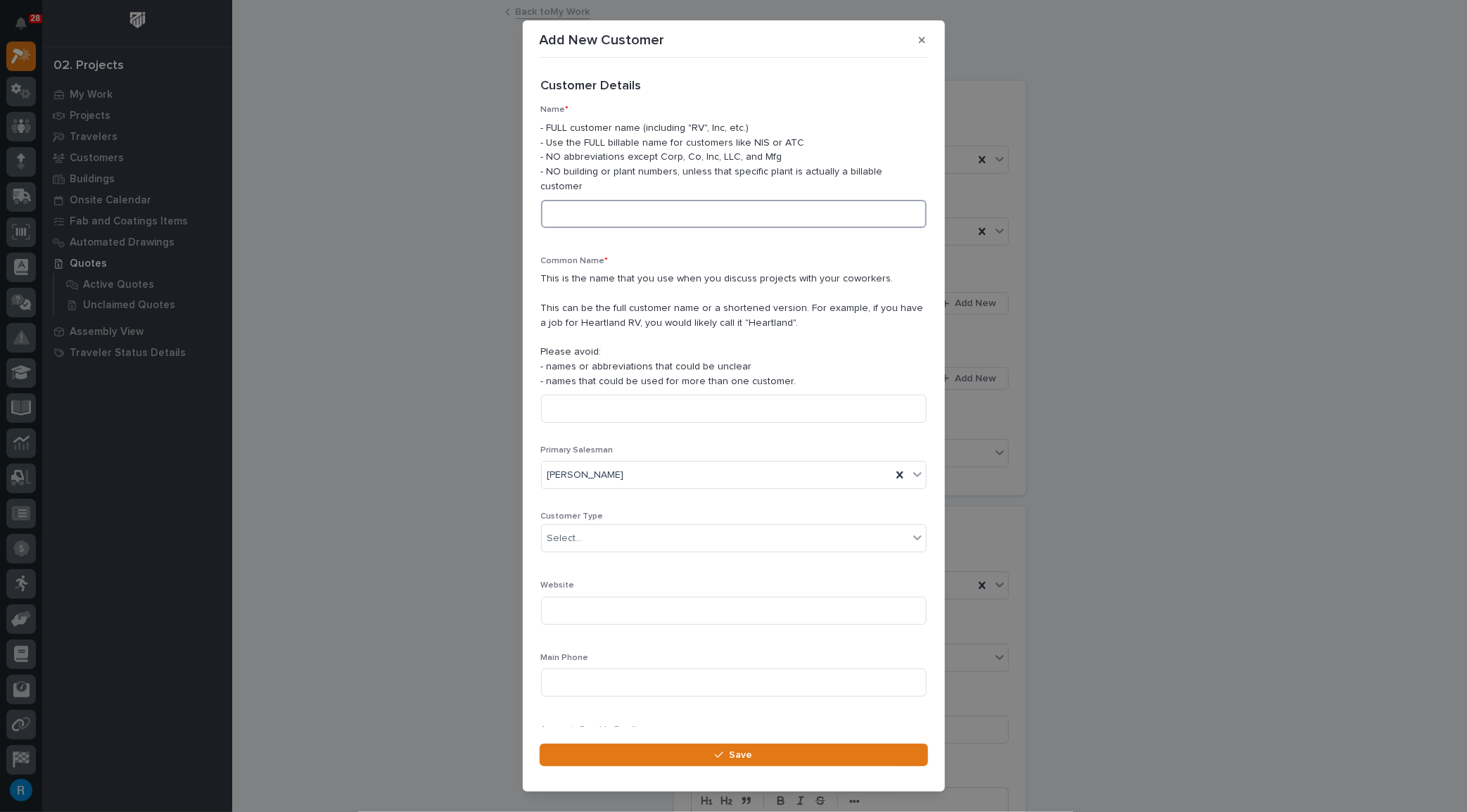
click at [558, 200] on input at bounding box center [734, 214] width 386 height 28
type input "Brice Solutions"
click at [565, 395] on input at bounding box center [734, 408] width 386 height 28
type input "Brice Solutions"
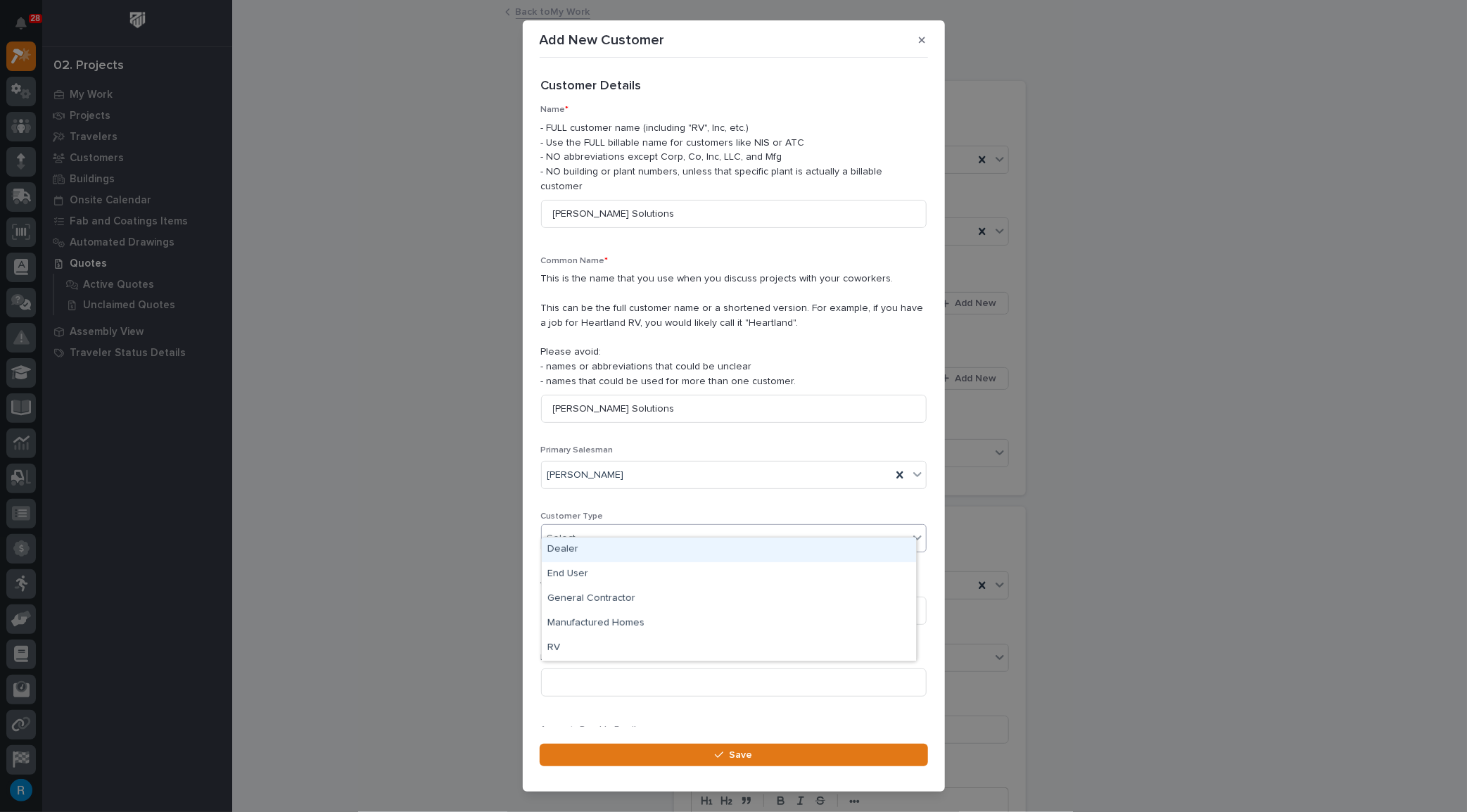
click at [588, 527] on div "Select..." at bounding box center [726, 538] width 367 height 23
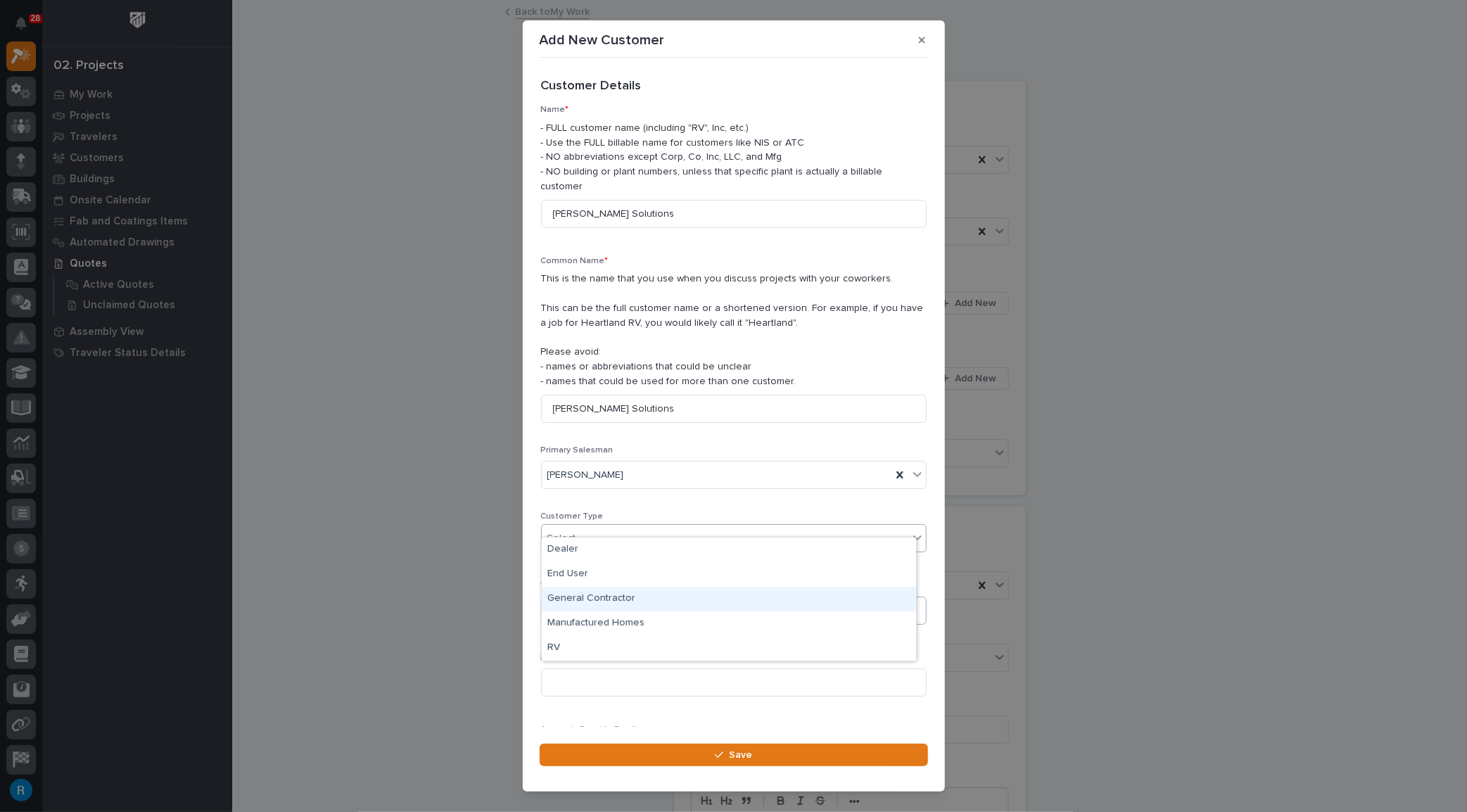
click at [568, 598] on div "General Contractor" at bounding box center [729, 599] width 374 height 25
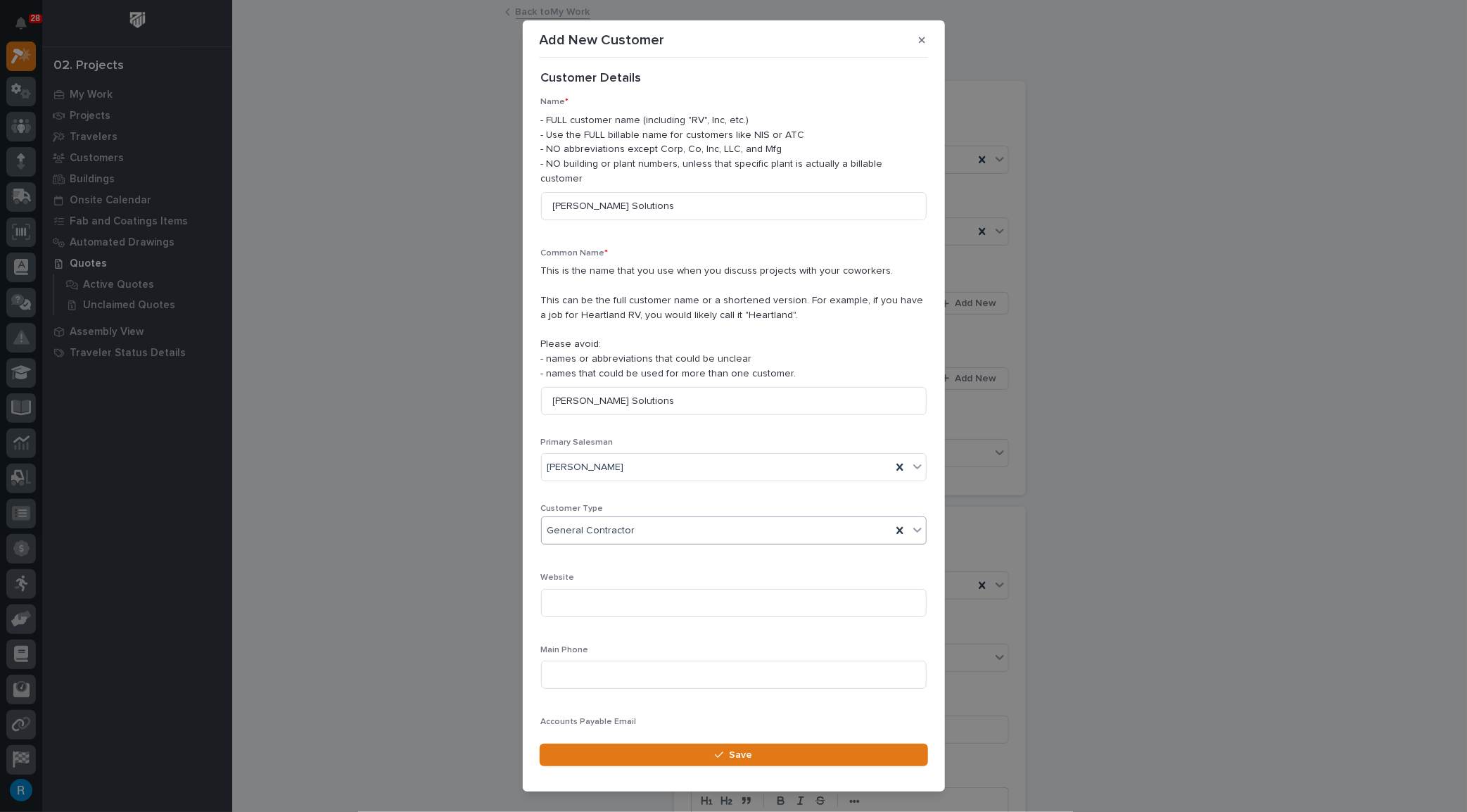
scroll to position [5, 0]
click at [574, 664] on input at bounding box center [734, 677] width 386 height 28
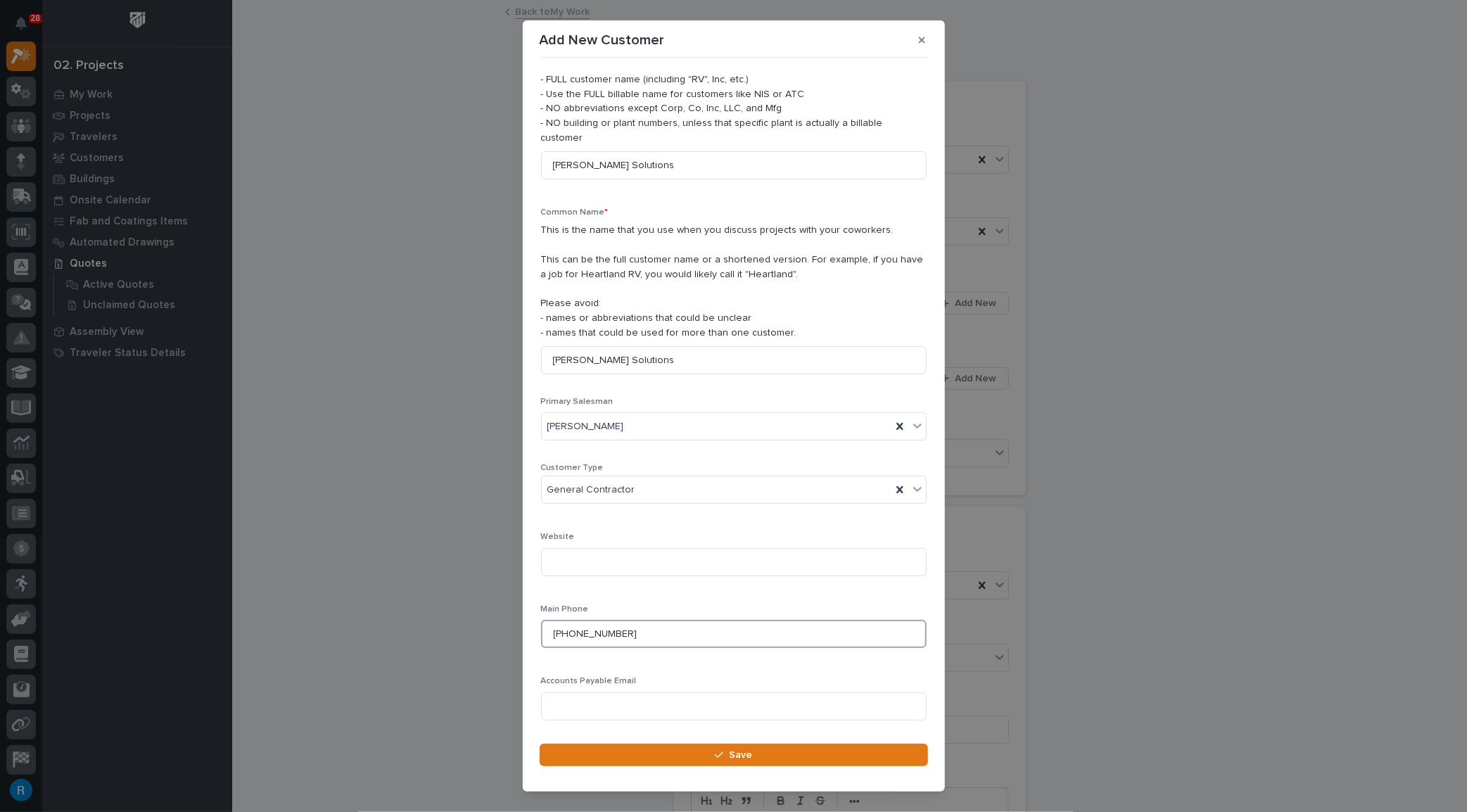
scroll to position [69, 0]
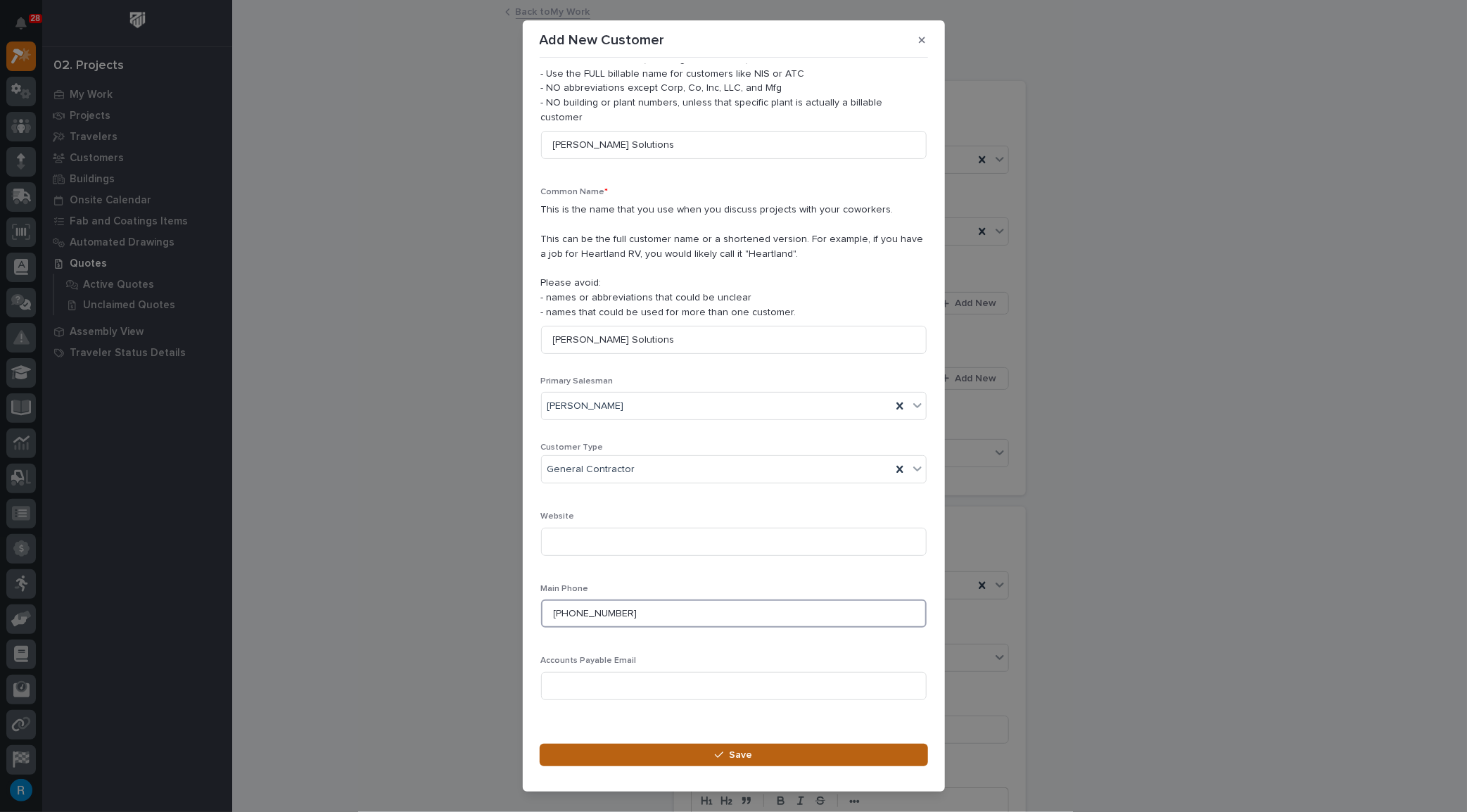
type input "907-671-7556"
click at [717, 750] on button "Save" at bounding box center [734, 755] width 389 height 23
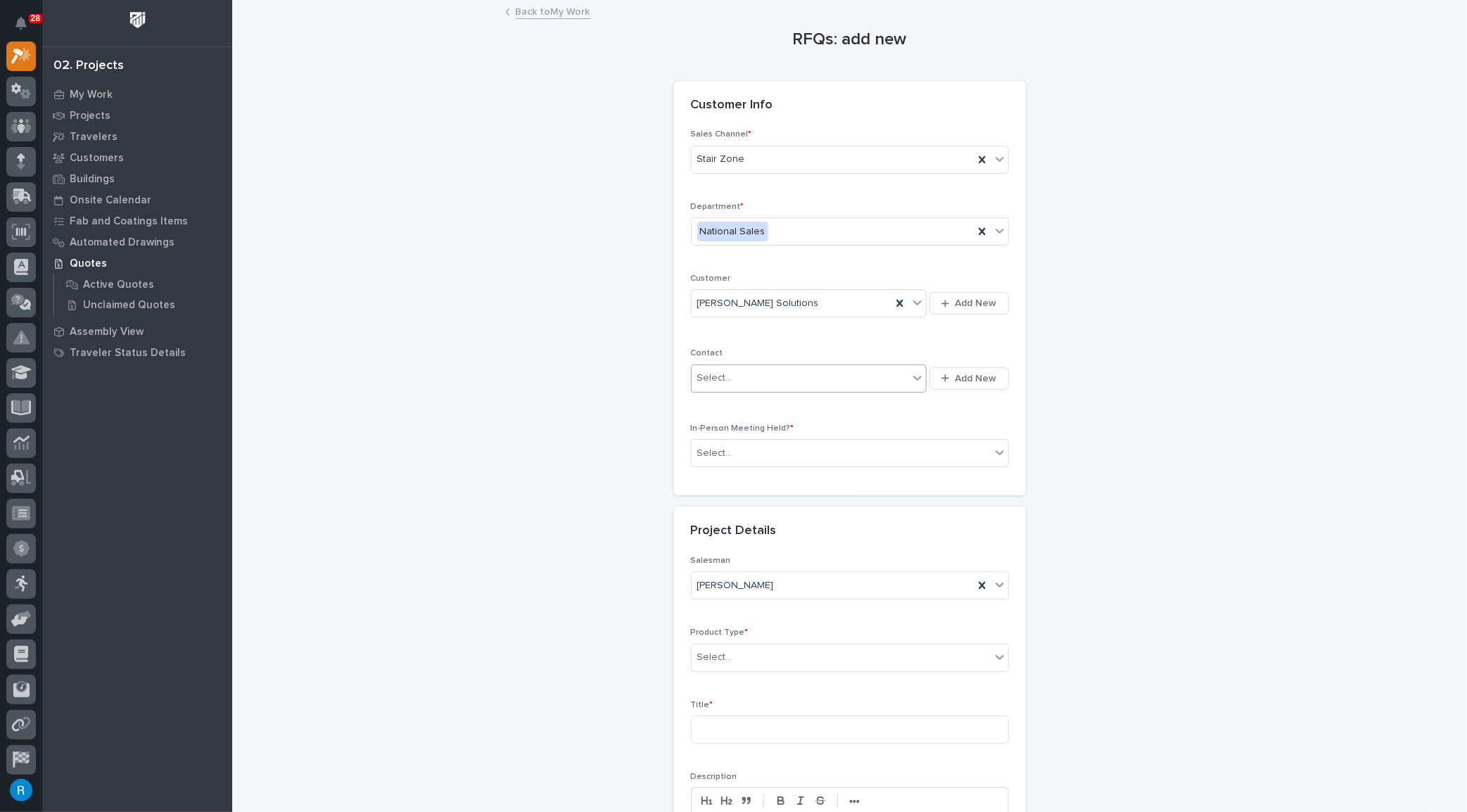
click at [724, 373] on div "Select..." at bounding box center [714, 378] width 35 height 15
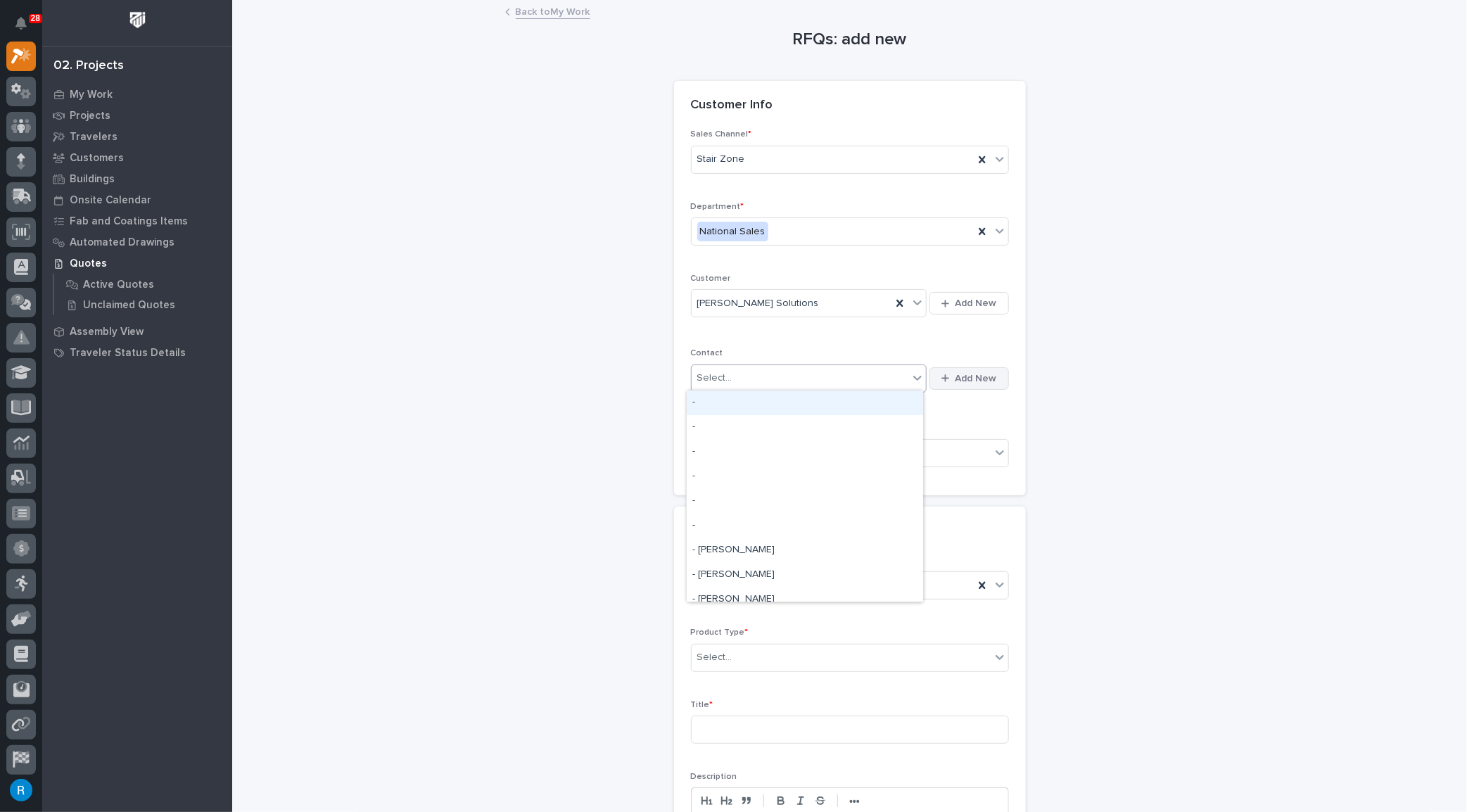
click at [969, 379] on span "Add New" at bounding box center [976, 378] width 41 height 13
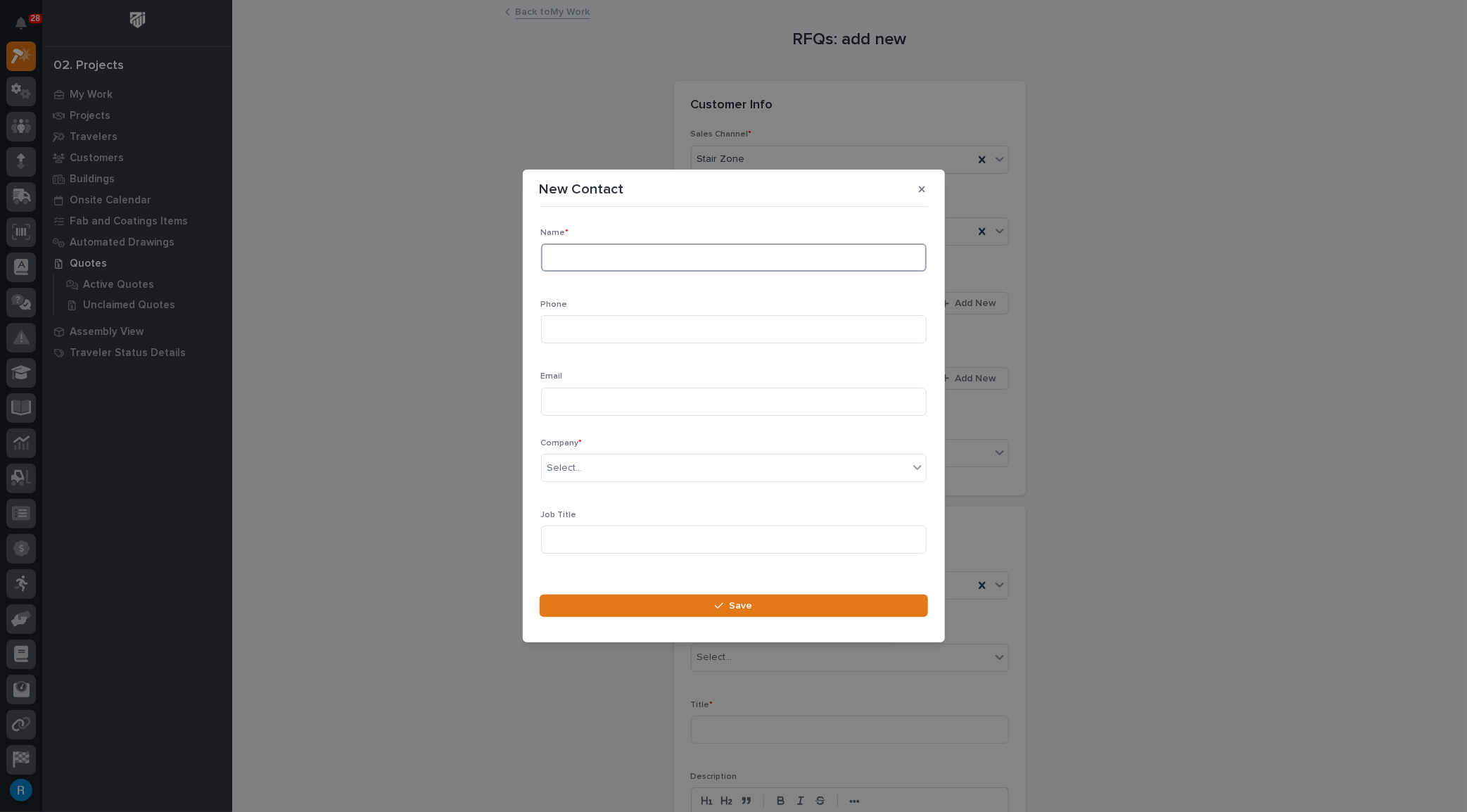
click at [569, 256] on input at bounding box center [734, 257] width 386 height 28
type input "Lace Smith"
click at [564, 322] on input at bounding box center [734, 329] width 386 height 28
type input "907-671-7556"
click at [565, 407] on input at bounding box center [734, 401] width 386 height 28
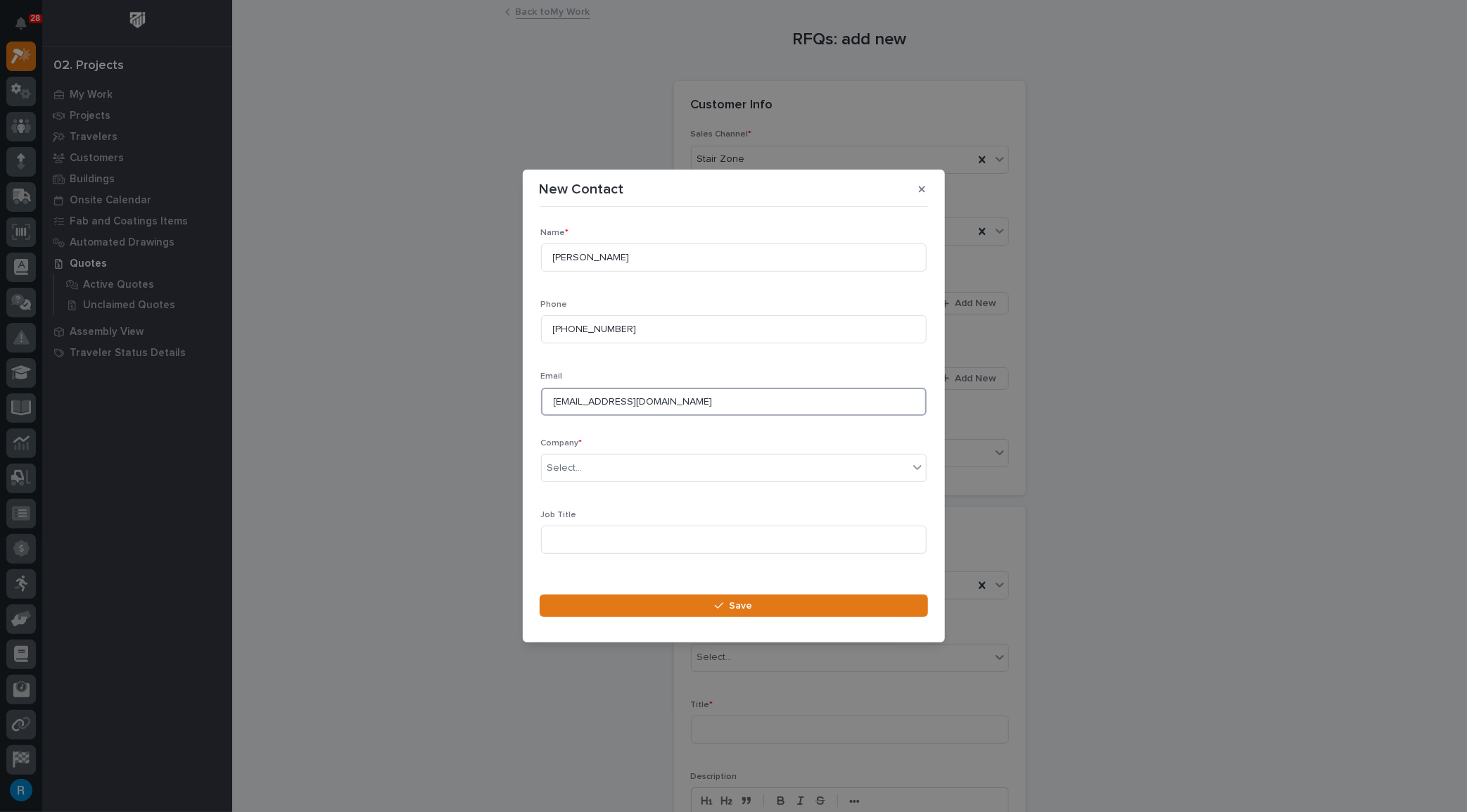
type input "lsmith@bricesolutions.com"
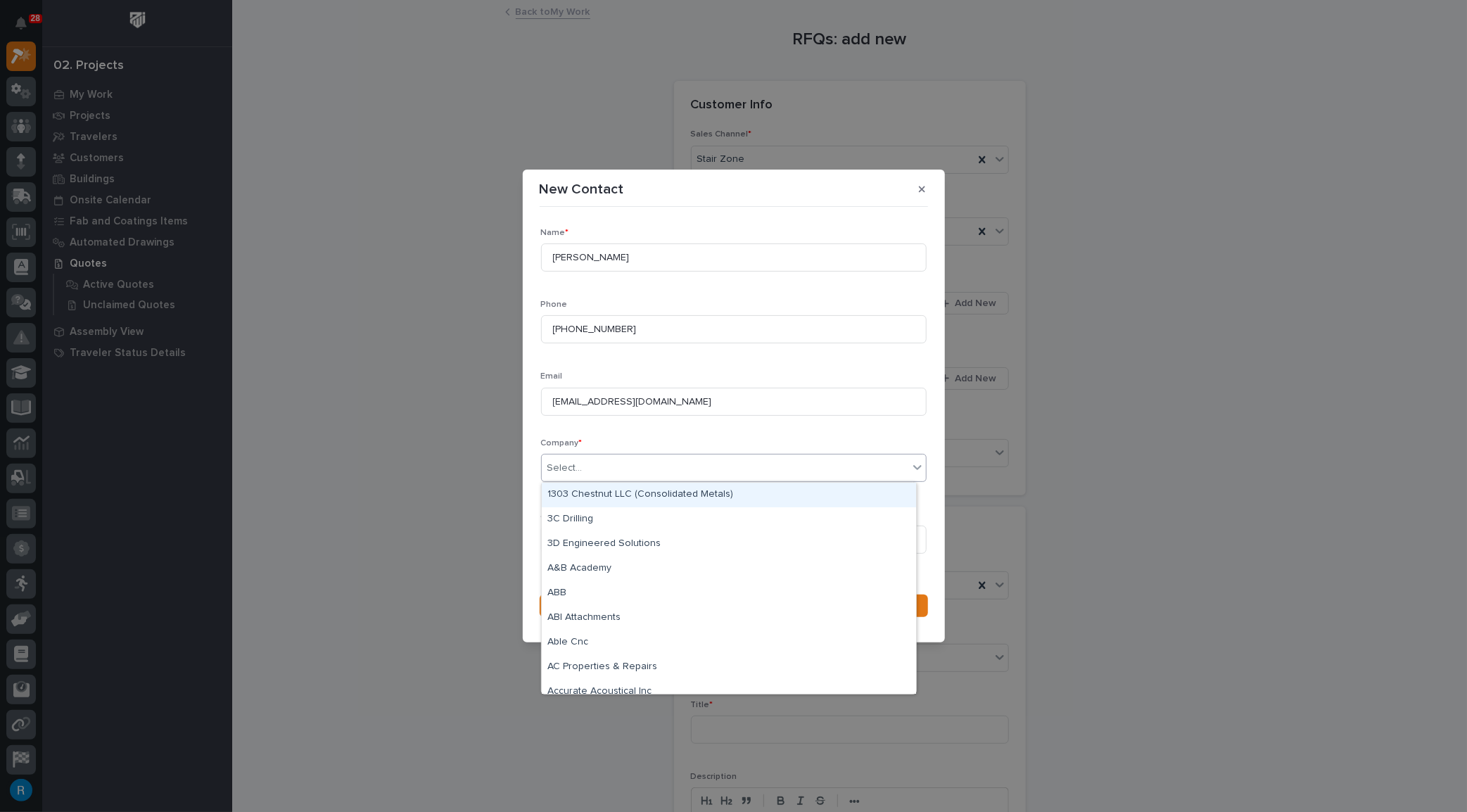
click at [574, 468] on div "Select..." at bounding box center [565, 468] width 35 height 15
type input "*****"
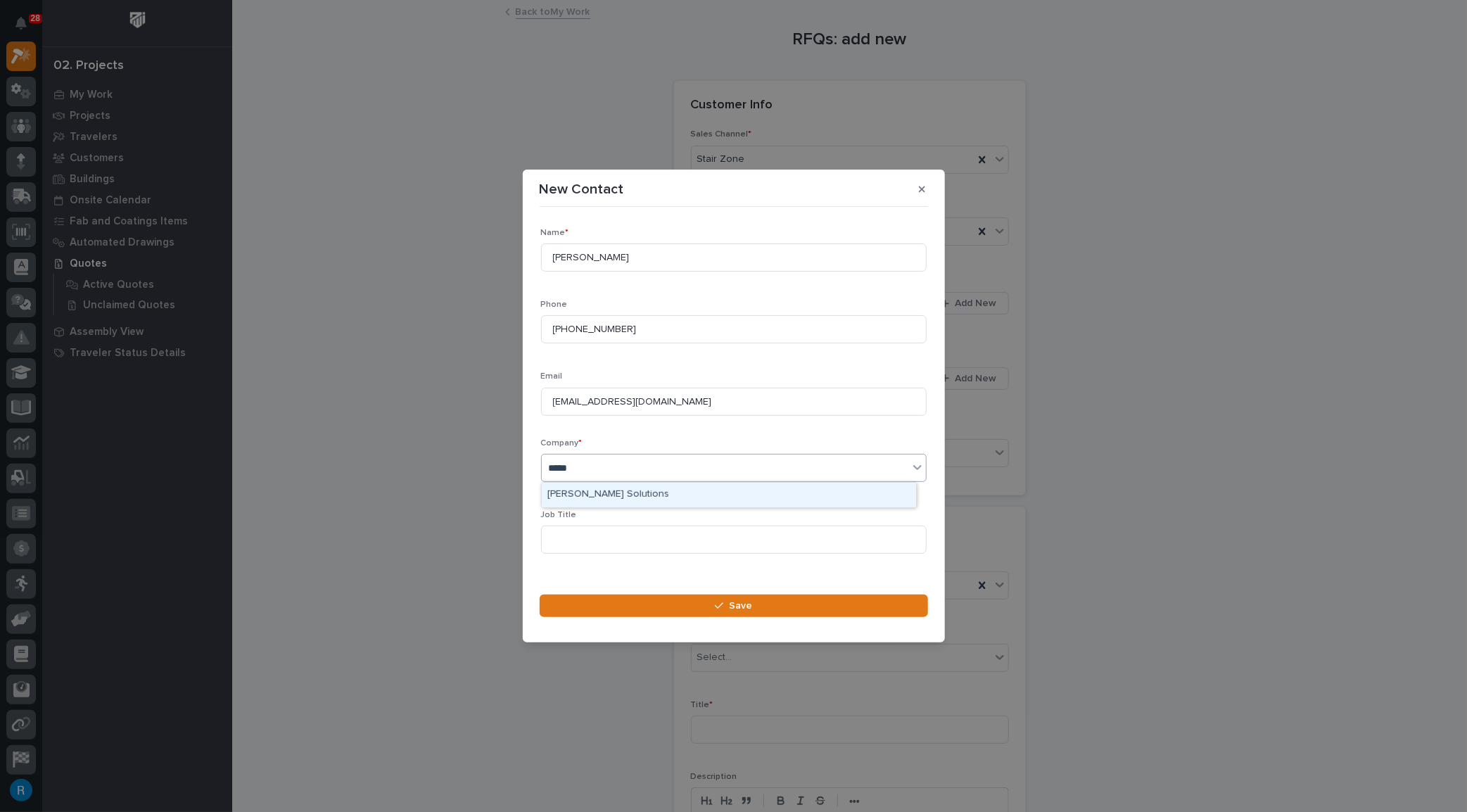
click at [596, 492] on div "Brice Solutions" at bounding box center [729, 495] width 374 height 25
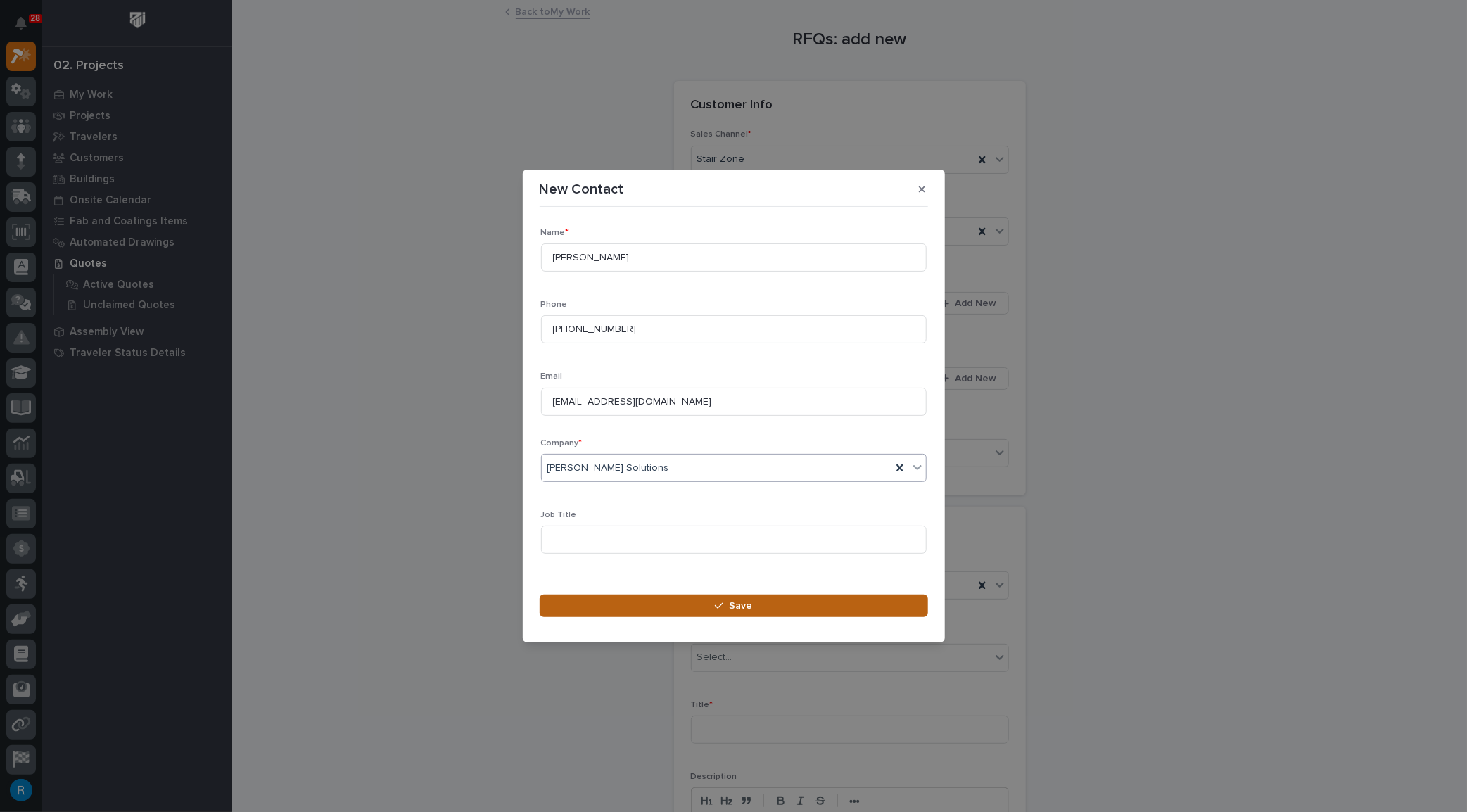
click at [740, 603] on span "Save" at bounding box center [741, 605] width 23 height 13
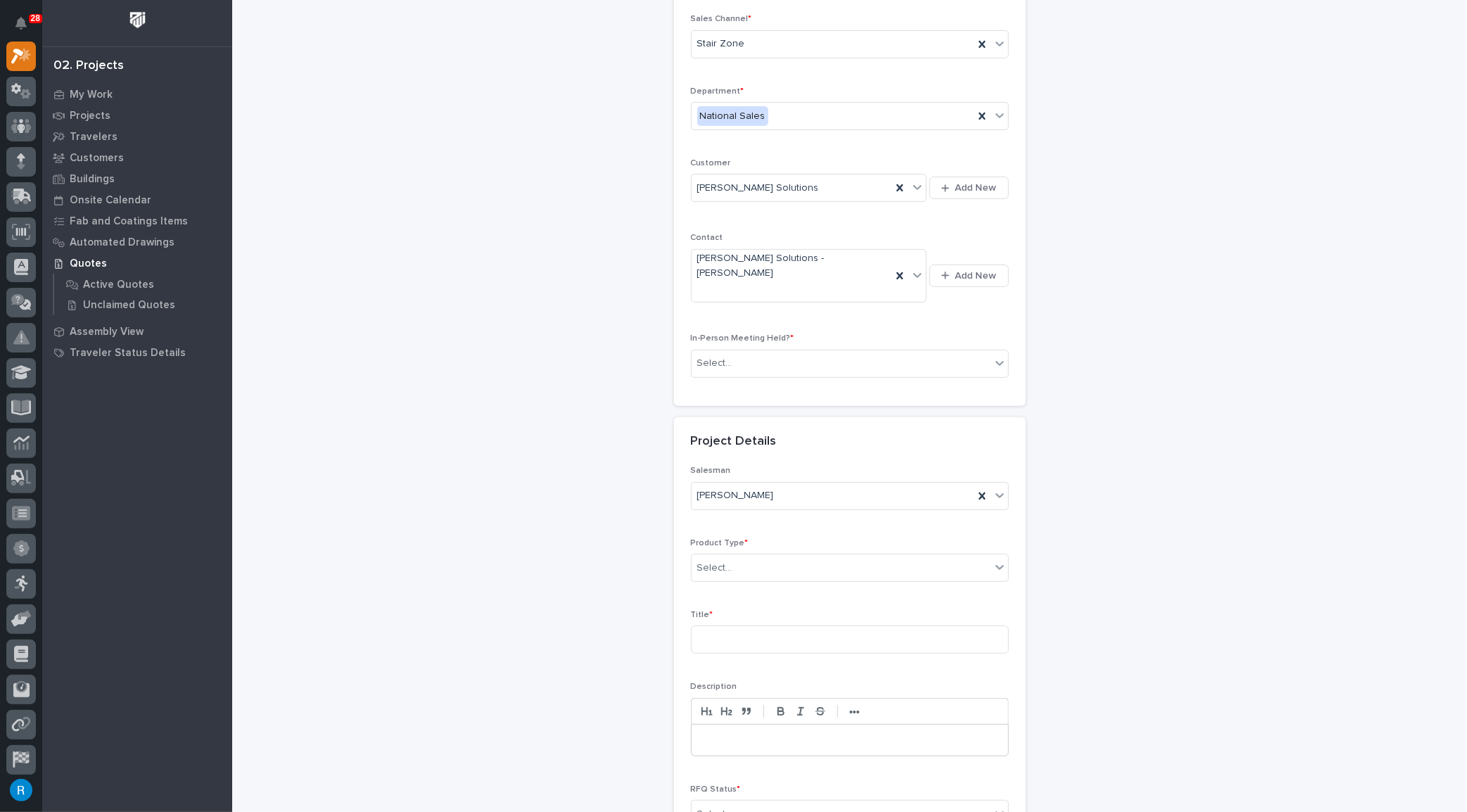
scroll to position [127, 0]
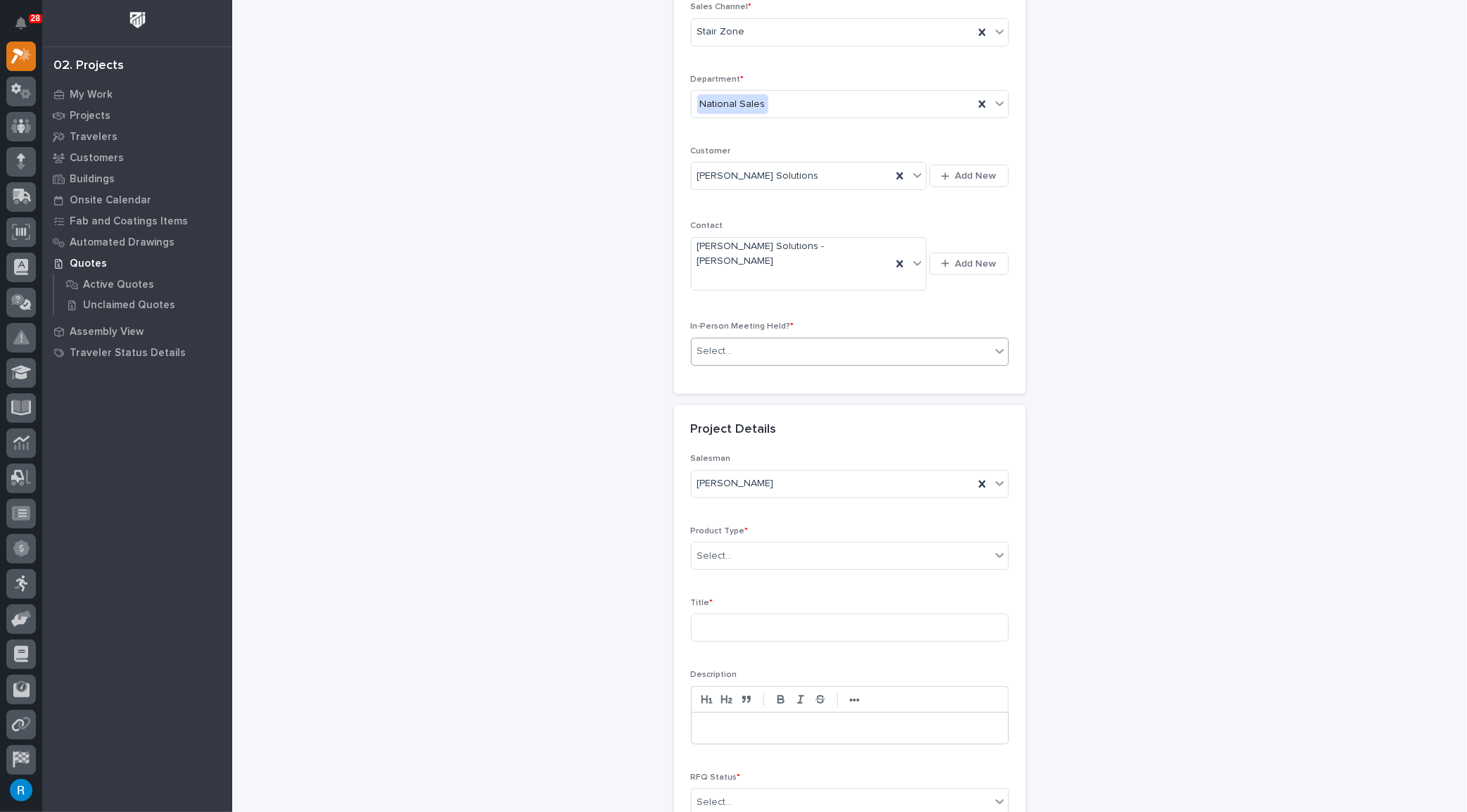
click at [736, 340] on div "Select..." at bounding box center [841, 351] width 299 height 23
click at [696, 371] on span "No" at bounding box center [702, 373] width 19 height 16
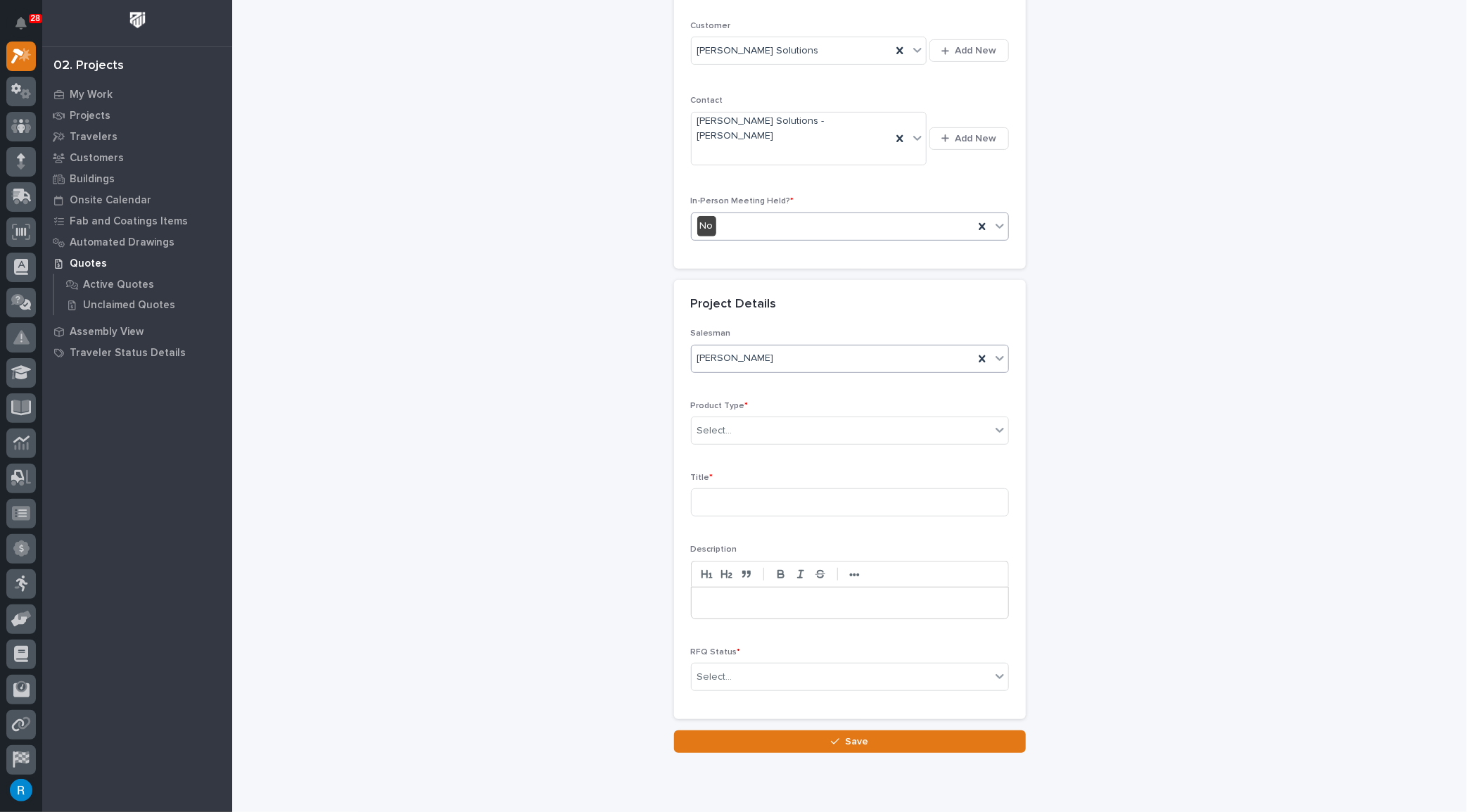
scroll to position [208, 0]
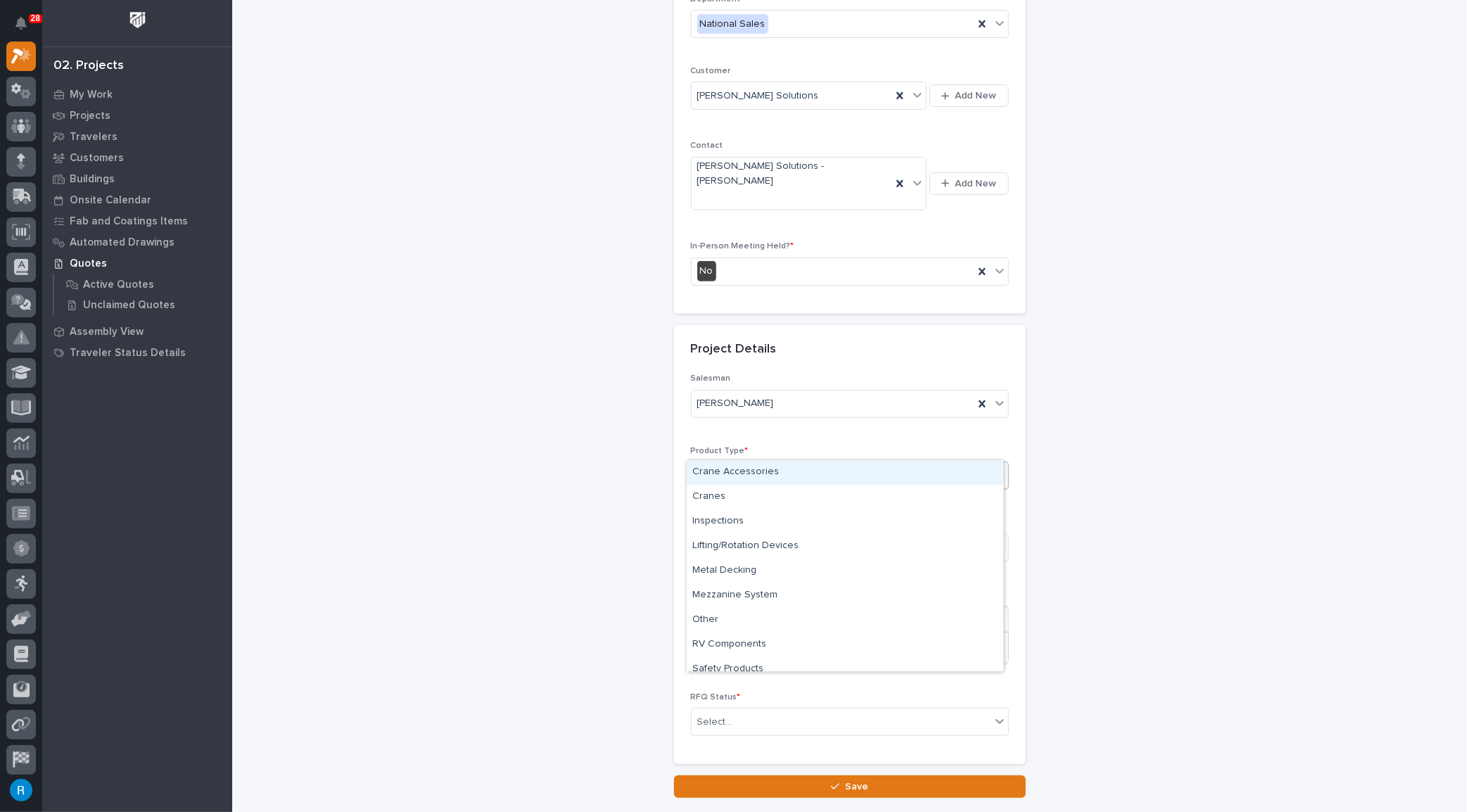
click at [757, 465] on div "Select..." at bounding box center [841, 476] width 299 height 23
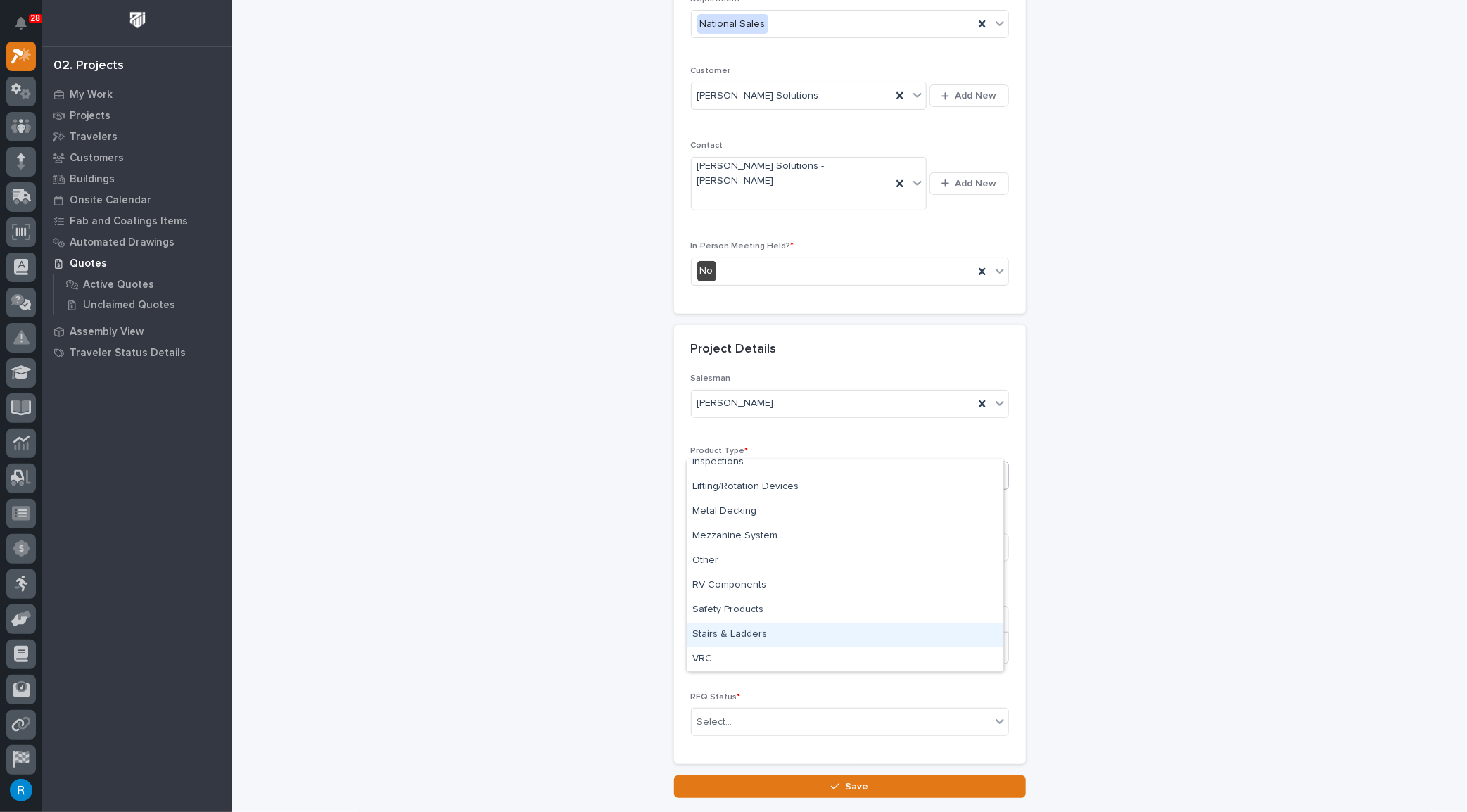
click at [727, 629] on div "Stairs & Ladders" at bounding box center [844, 635] width 317 height 25
click at [771, 533] on input at bounding box center [850, 547] width 318 height 28
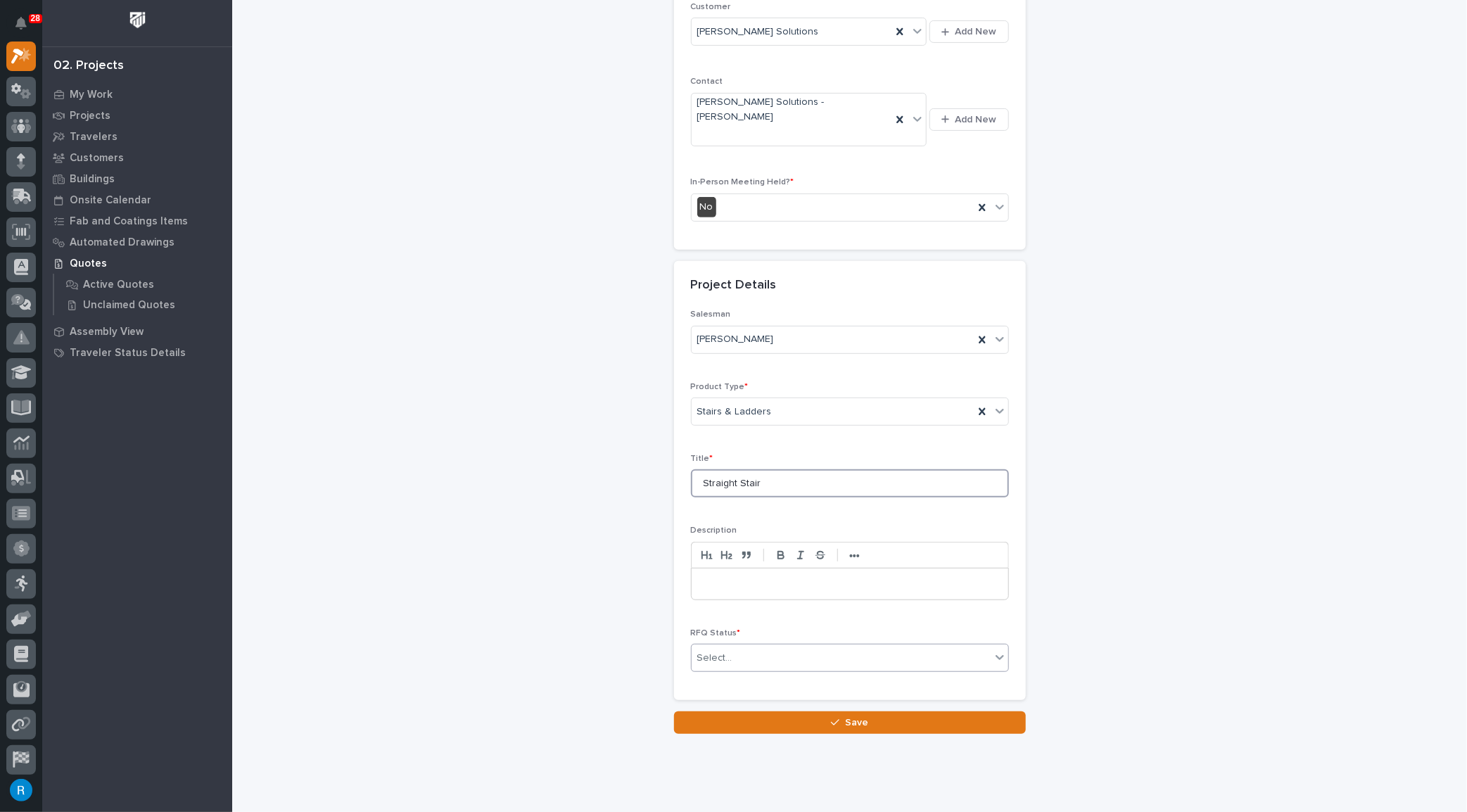
type input "Straight Stair"
click at [773, 647] on div "Select..." at bounding box center [841, 658] width 299 height 23
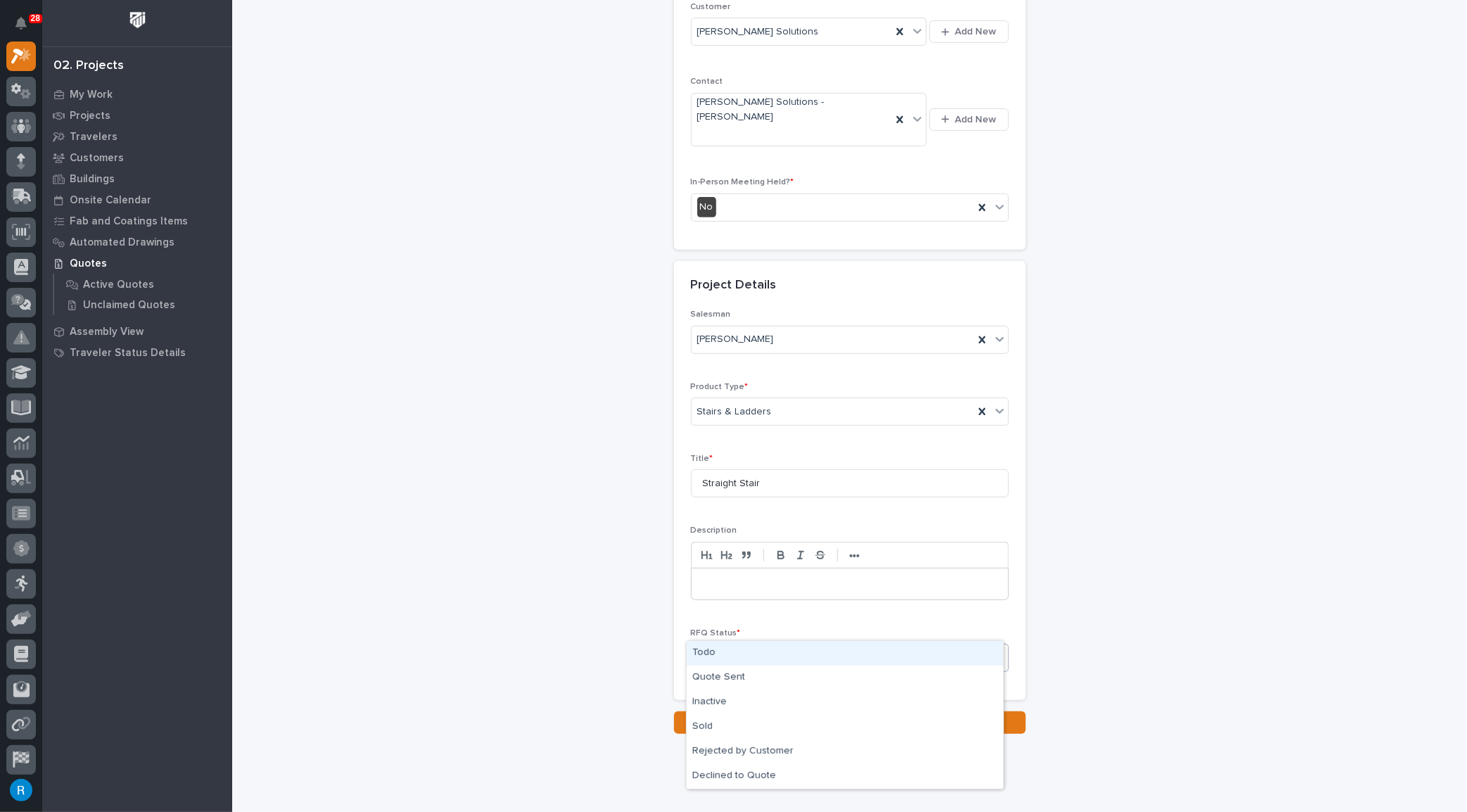
click at [702, 649] on div "Todo" at bounding box center [844, 653] width 317 height 25
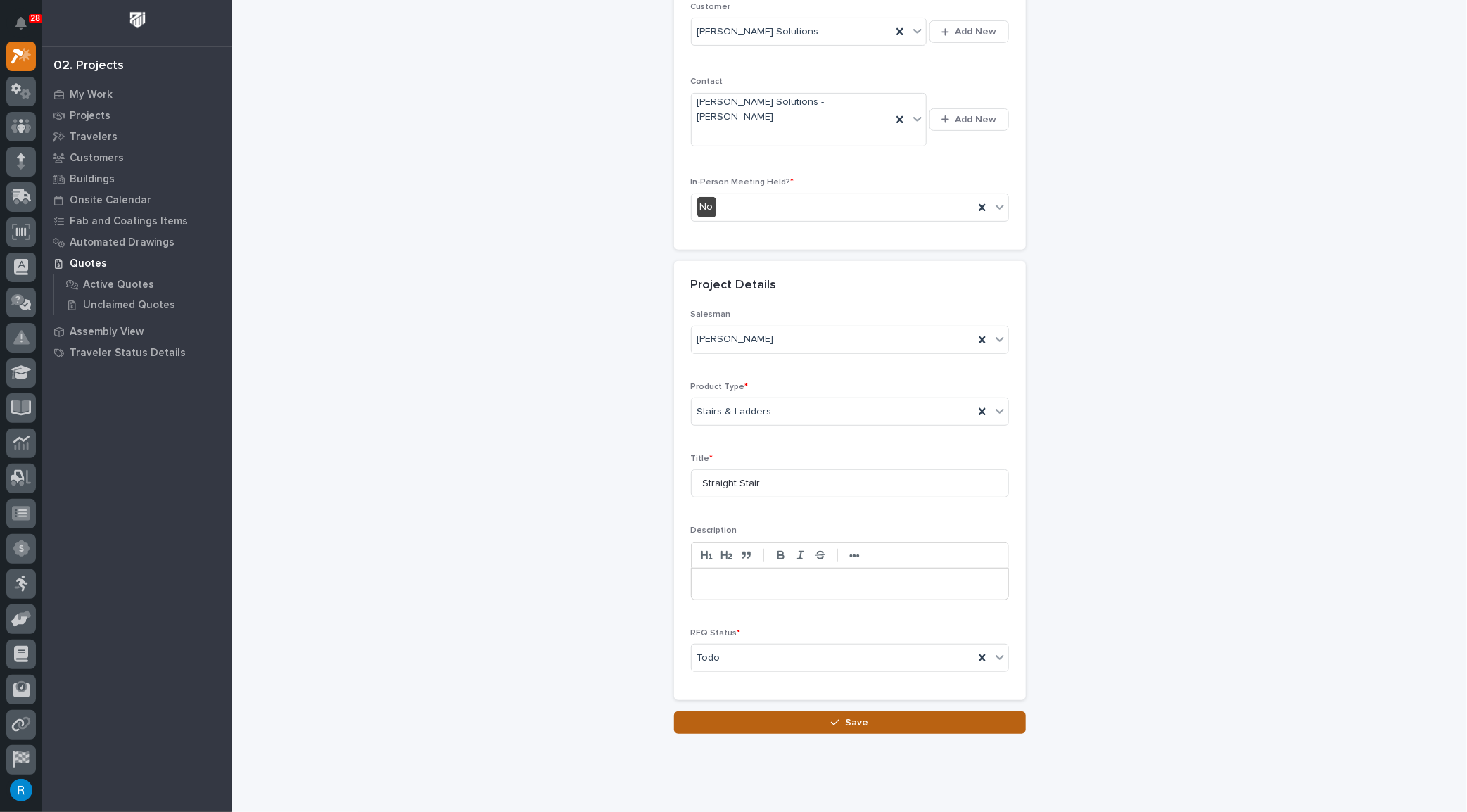
click at [847, 717] on span "Save" at bounding box center [856, 723] width 23 height 13
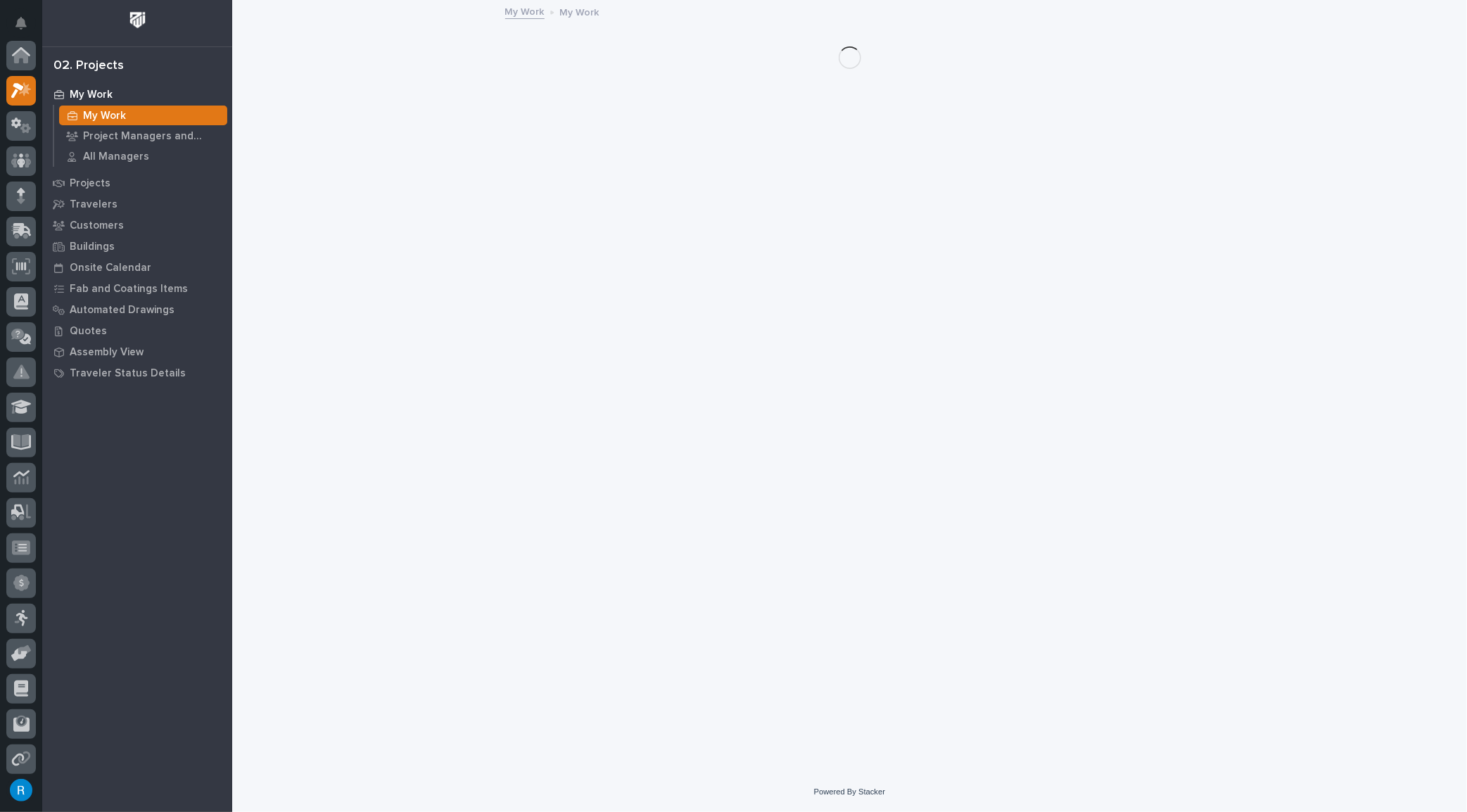
scroll to position [35, 0]
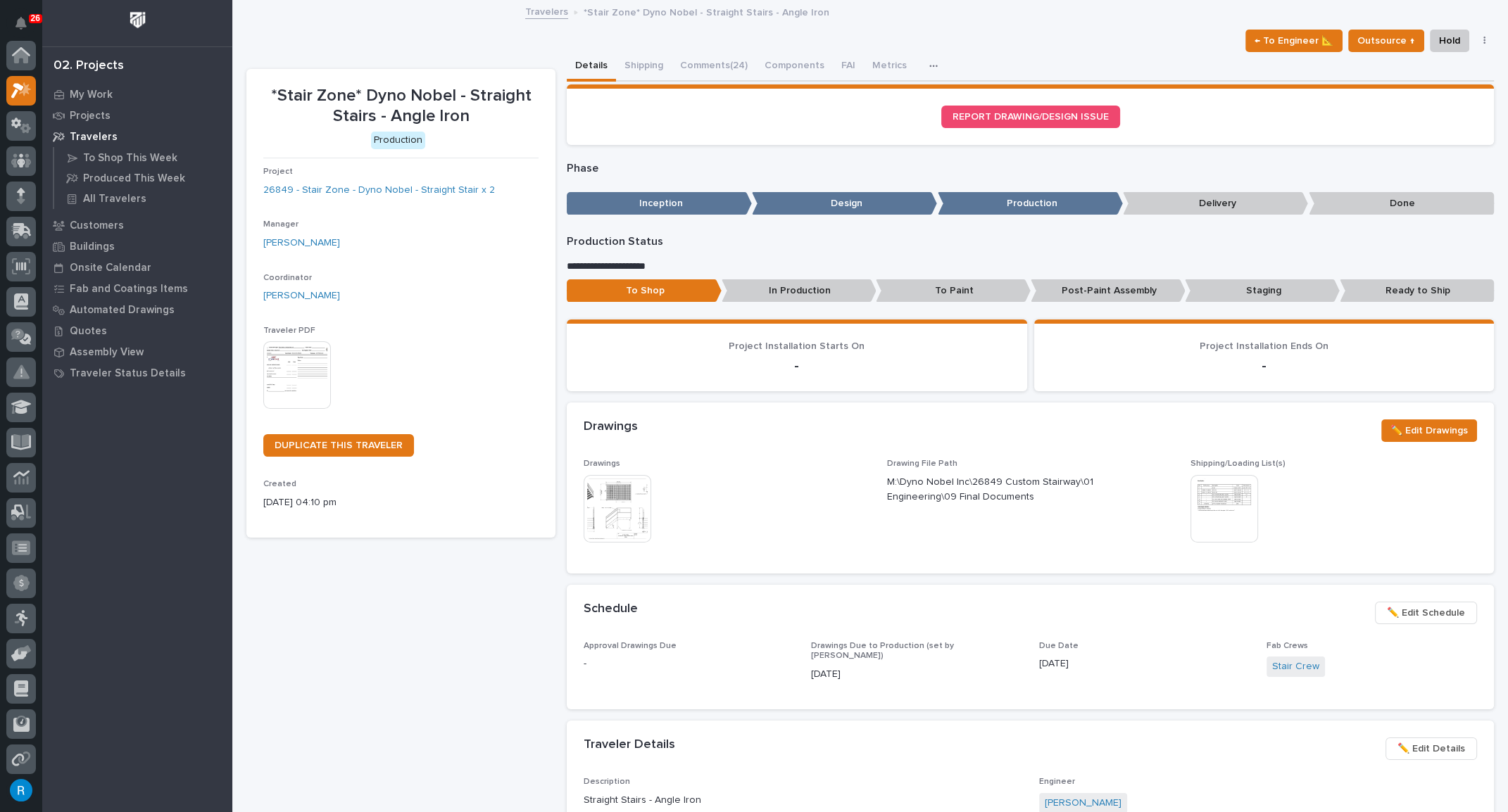
scroll to position [35, 0]
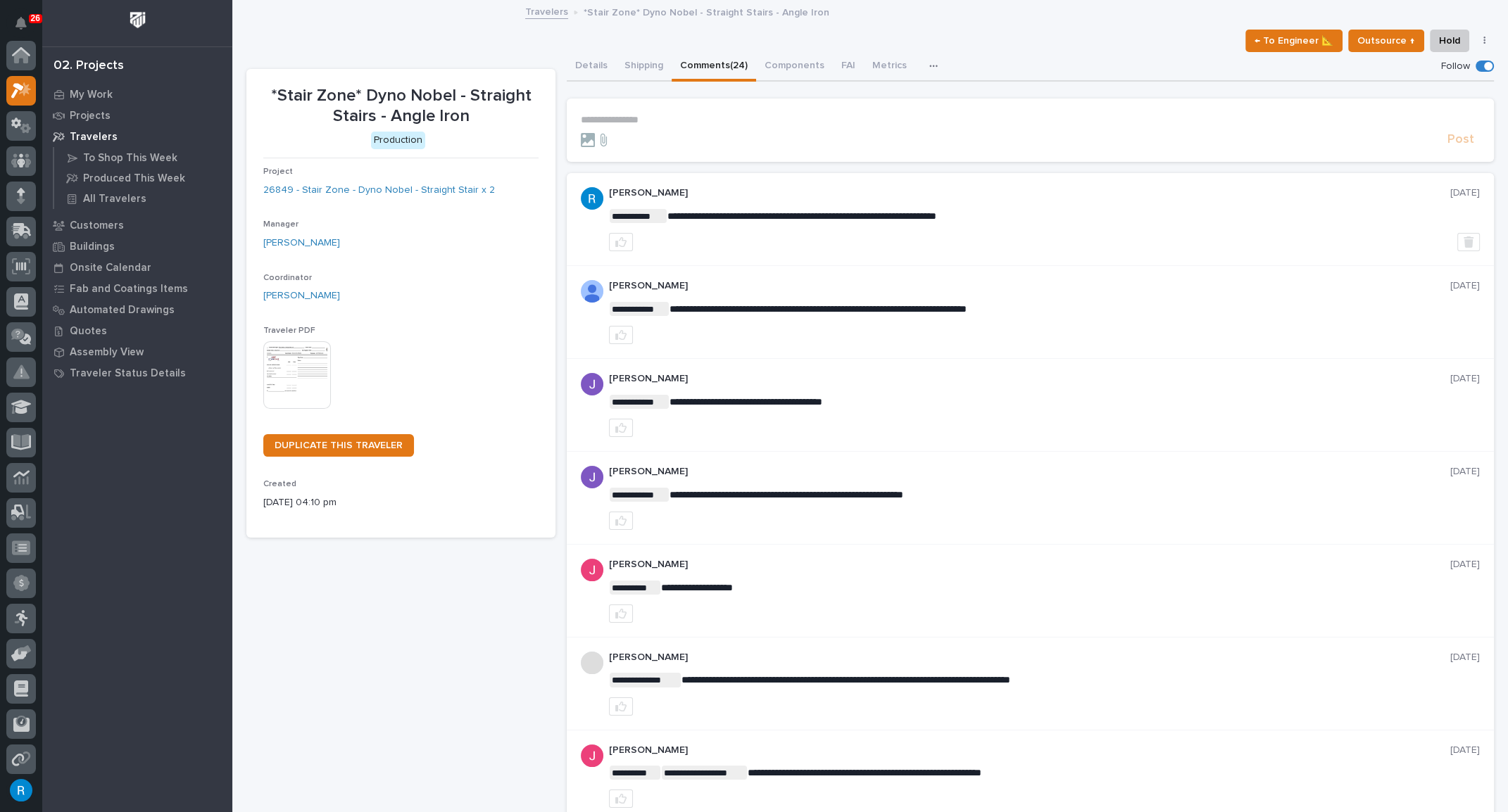
scroll to position [35, 0]
